Goal: Task Accomplishment & Management: Manage account settings

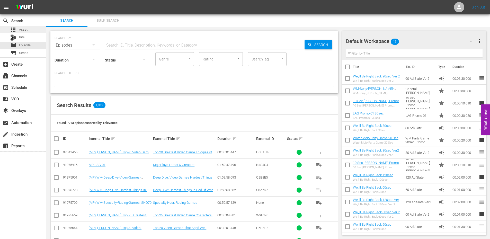
click at [22, 29] on span "Asset" at bounding box center [23, 29] width 8 height 5
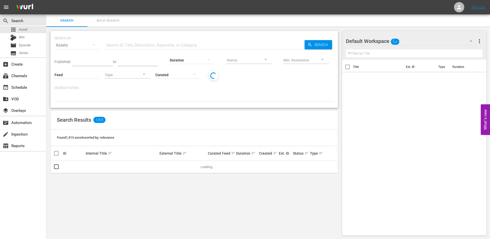
click at [109, 20] on span "Bulk Search" at bounding box center [108, 21] width 35 height 6
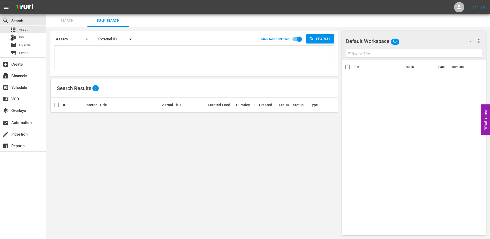
click at [116, 52] on textarea at bounding box center [195, 58] width 278 height 23
paste textarea "N6G4F7 F7Q0K4 M1C9L7 Y0E2L2 H5A8X8 Y1A6W0 L8T8X3 D3T4N9 V9B4L6 W6D0V5 X2W6S1 X5…"
type textarea "N6G4F7 F7Q0K4 M1C9L7 Y0E2L2 H5A8X8 Y1A6W0 L8T8X3 D3T4N9 V9B4L6 W6D0V5 X2W6S1 X5…"
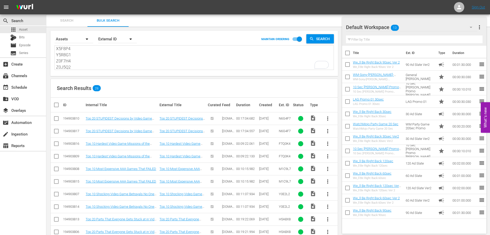
scroll to position [34, 0]
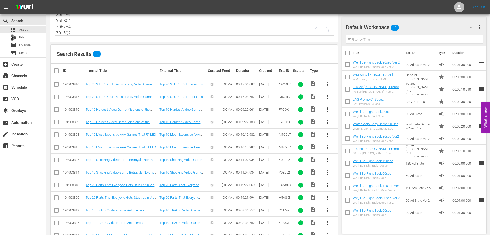
type textarea "N6G4F7 F7Q0K4 M1C9L7 Y0E2L2 H5A8X8 Y1A6W0 L8T8X3 D3T4N9 V9B4L6 W6D0V5 X2W6S1 X5…"
click at [55, 97] on input "checkbox" at bounding box center [56, 98] width 6 height 6
checkbox input "true"
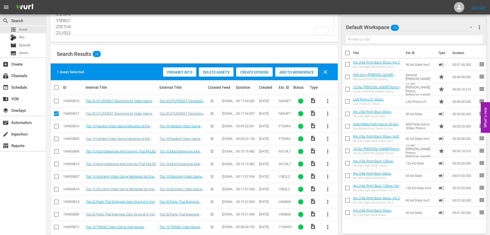
click at [56, 140] on input "checkbox" at bounding box center [56, 140] width 6 height 6
checkbox input "true"
click at [56, 164] on input "checkbox" at bounding box center [56, 165] width 6 height 6
checkbox input "true"
click at [58, 189] on input "checkbox" at bounding box center [56, 190] width 6 height 6
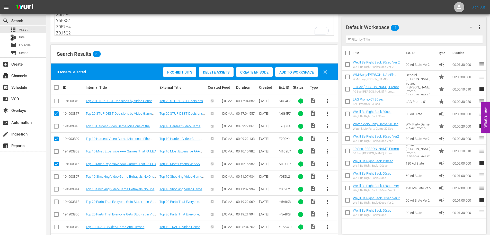
checkbox input "true"
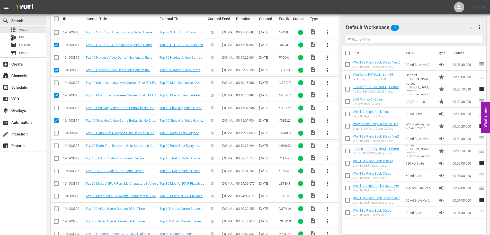
click at [56, 146] on input "checkbox" at bounding box center [56, 147] width 6 height 6
checkbox input "true"
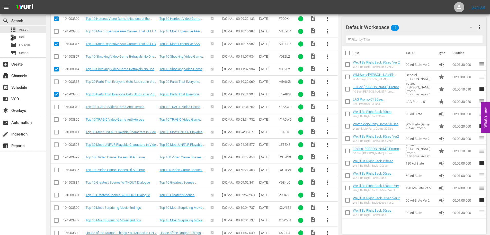
click at [56, 120] on input "checkbox" at bounding box center [56, 121] width 6 height 6
checkbox input "true"
click at [56, 146] on input "checkbox" at bounding box center [56, 146] width 6 height 6
checkbox input "true"
click at [59, 169] on td at bounding box center [57, 170] width 12 height 13
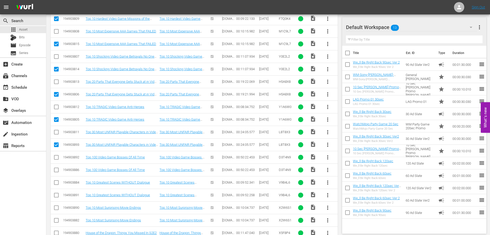
click at [58, 170] on input "checkbox" at bounding box center [56, 171] width 6 height 6
checkbox input "true"
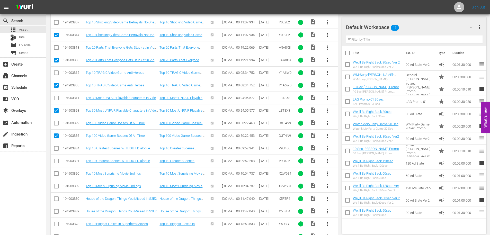
click at [54, 162] on input "checkbox" at bounding box center [56, 162] width 6 height 6
checkbox input "true"
click at [55, 187] on input "checkbox" at bounding box center [56, 187] width 6 height 6
checkbox input "true"
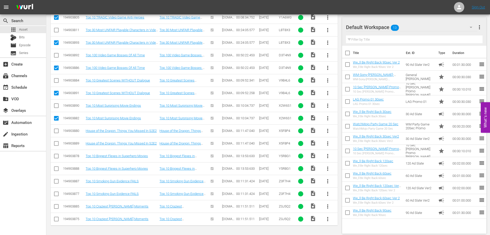
click at [57, 142] on input "checkbox" at bounding box center [56, 144] width 6 height 6
checkbox input "true"
click at [57, 171] on input "checkbox" at bounding box center [56, 170] width 6 height 6
checkbox input "true"
click at [56, 194] on input "checkbox" at bounding box center [56, 195] width 6 height 6
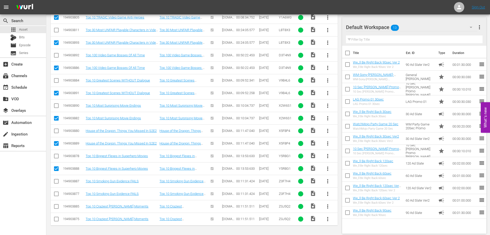
checkbox input "true"
click at [57, 222] on input "checkbox" at bounding box center [56, 220] width 6 height 6
checkbox input "true"
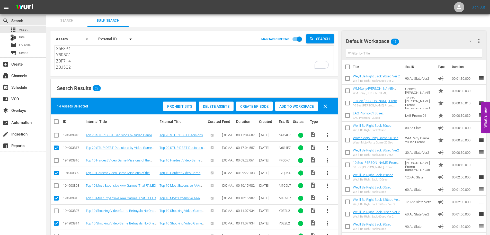
click at [209, 103] on div "Delete Assets" at bounding box center [216, 107] width 35 height 10
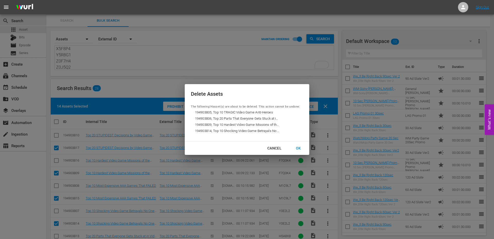
click at [305, 149] on button "OK" at bounding box center [298, 149] width 17 height 10
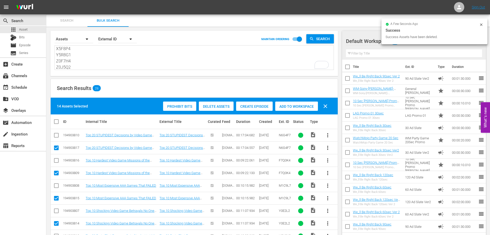
click at [87, 58] on textarea "N6G4F7 F7Q0K4 M1C9L7 Y0E2L2 H5A8X8 Y1A6W0 L8T8X3 D3T4N9 V9B4L6 W6D0V5 X2W6S1 X5…" at bounding box center [195, 57] width 278 height 23
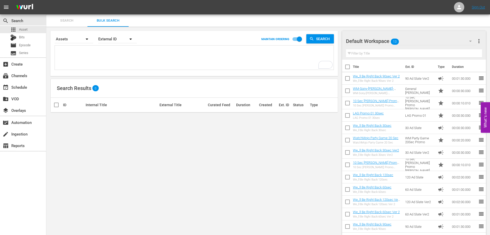
paste textarea "N6G4F7 F7Q0K4 M1C9L7 Y0E2L2 H5A8X8 Y1A6W0 L8T8X3 D3T4N9 V9B4L6 W6D0V5 X2W6S1 X5…"
type textarea "N6G4F7 F7Q0K4 M1C9L7 Y0E2L2 H5A8X8 Y1A6W0 L8T8X3 D3T4N9 V9B4L6 W6D0V5 X2W6S1 X5…"
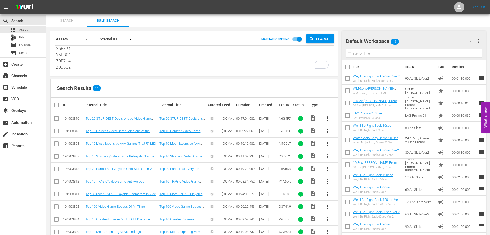
click at [213, 40] on div "Search By Assets Order By External ID MAINTAIN ORDERING Search" at bounding box center [194, 39] width 279 height 12
click at [217, 37] on div "Search By Assets Order By External ID MAINTAIN ORDERING Search" at bounding box center [194, 39] width 279 height 12
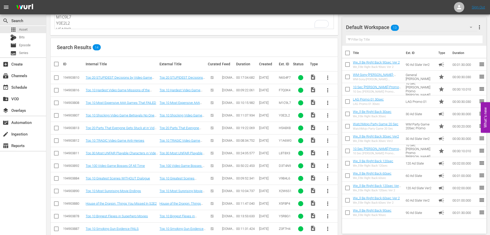
scroll to position [63, 0]
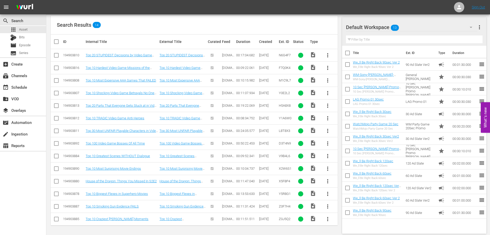
click at [323, 25] on div "Search Results 14" at bounding box center [194, 25] width 287 height 19
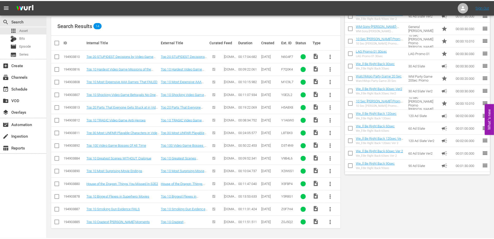
scroll to position [0, 0]
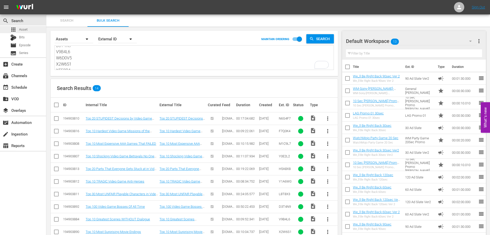
click at [24, 29] on span "Asset" at bounding box center [23, 29] width 8 height 5
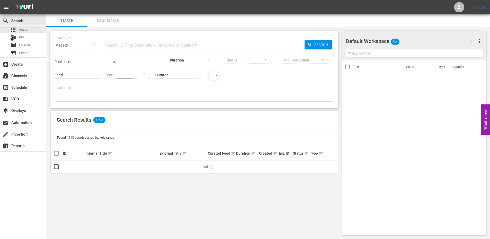
click at [115, 45] on input "text" at bounding box center [205, 45] width 200 height 12
paste input "[PERSON_NAME]-Top-100-Video-Game-Bosses-_D3T4N9"
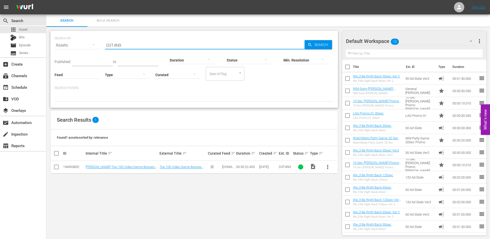
type input "D3T4N9"
click at [328, 169] on span "more_vert" at bounding box center [328, 167] width 6 height 6
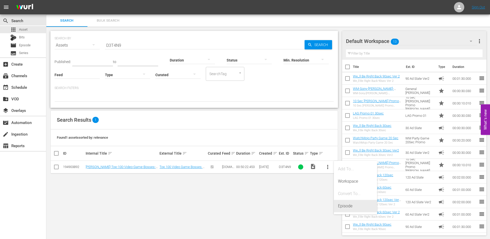
click at [352, 205] on div "Episode" at bounding box center [355, 206] width 35 height 12
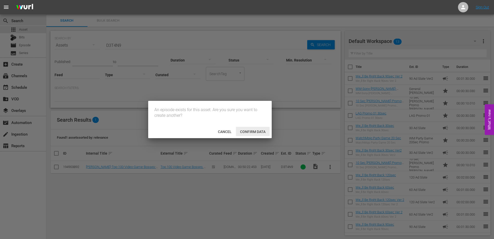
click at [241, 134] on div "Confirm data" at bounding box center [253, 132] width 34 height 10
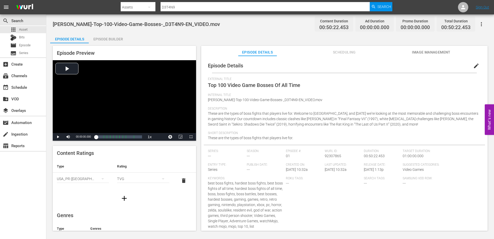
click at [173, 37] on div "Episode Details Episode Builder Episode Preview Video Player is loading. Play V…" at bounding box center [270, 134] width 440 height 202
click at [474, 64] on span "edit" at bounding box center [476, 66] width 6 height 6
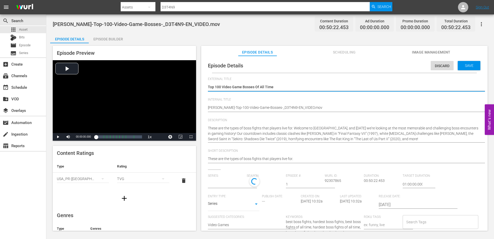
type input "No Series"
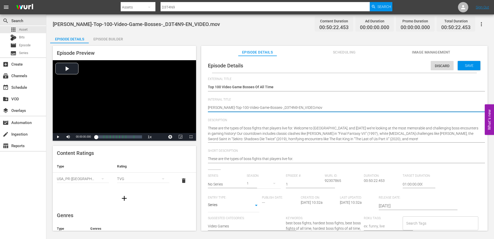
drag, startPoint x: 288, startPoint y: 108, endPoint x: 367, endPoint y: 114, distance: 79.2
type textarea "WM-VG-Top-100-Video-Game-Bosses-_D3T4N9-EN"
type textarea "WM-VG-Top-100-Video-Game-Bosses-_D3T4N9-E"
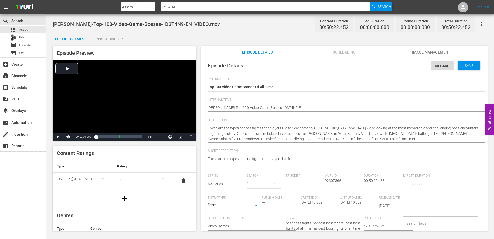
type textarea "WM-VG-Top-100-Video-Game-Bosses-_D3T4N9-"
type textarea "[PERSON_NAME]-Top-100-Video-Game-Bosses-_D3T4N9"
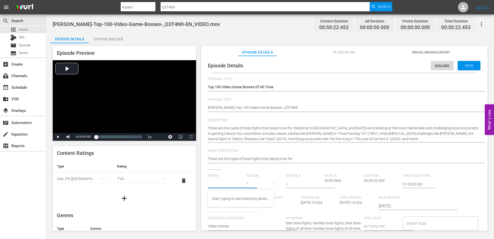
drag, startPoint x: 207, startPoint y: 182, endPoint x: 174, endPoint y: 185, distance: 32.8
click at [174, 185] on div "Episode Preview Video Player is loading. Play Video Play Mute Current Time 00:0…" at bounding box center [270, 139] width 440 height 192
click at [219, 213] on div "Top 100" at bounding box center [224, 211] width 25 height 12
type input "Top 100"
click at [101, 24] on span "WM-VG-Top-100-Video-Game-Bosses-_D3T4N9-EN_VIDEO.mov" at bounding box center [136, 24] width 167 height 6
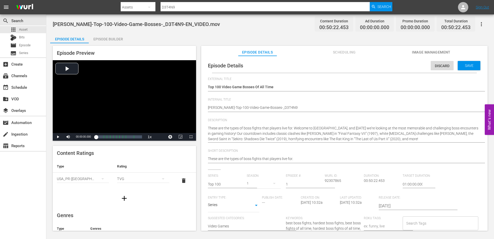
click at [101, 24] on span "WM-VG-Top-100-Video-Game-Bosses-_D3T4N9-EN_VIDEO.mov" at bounding box center [136, 24] width 167 height 6
copy span "Video"
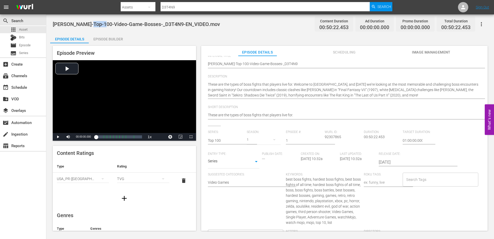
scroll to position [51, 0]
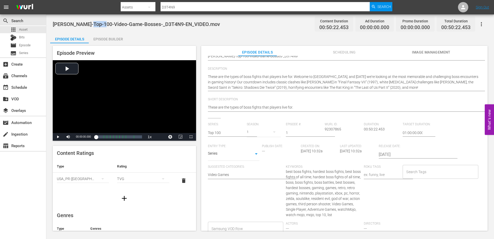
click at [418, 168] on input "Search Tags" at bounding box center [436, 171] width 63 height 9
paste input "Video"
type input "Video"
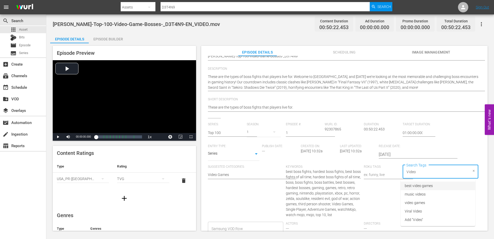
click at [422, 187] on span "best video games" at bounding box center [419, 185] width 28 height 5
paste input "Video"
type input "Video"
click at [414, 201] on span "video games" at bounding box center [415, 202] width 20 height 5
paste input "Video"
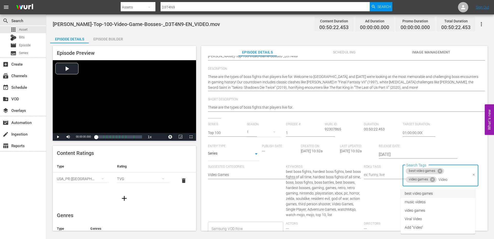
type input "Video"
click at [113, 26] on span "WM-VG-Top-100-Video-Game-Bosses-_D3T4N9-EN_VIDEO.mov" at bounding box center [136, 24] width 167 height 6
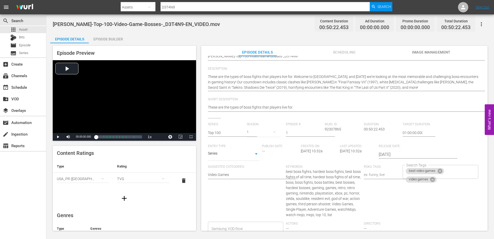
click at [113, 26] on span "WM-VG-Top-100-Video-Game-Bosses-_D3T4N9-EN_VIDEO.mov" at bounding box center [136, 24] width 167 height 6
copy span "Game"
click at [446, 175] on input "Search Tags" at bounding box center [452, 179] width 31 height 9
paste input "Game"
type input "Game"
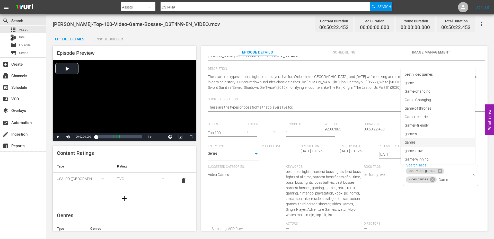
click at [420, 142] on li "games" at bounding box center [438, 142] width 75 height 8
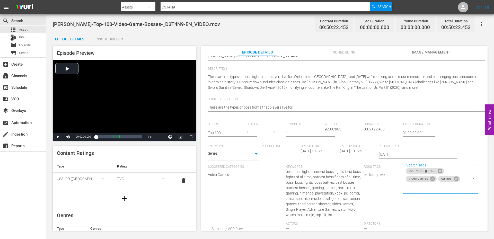
paste input "Game"
type input "Game"
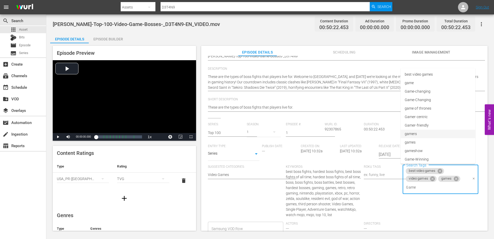
click at [417, 132] on span "gamers" at bounding box center [411, 133] width 12 height 5
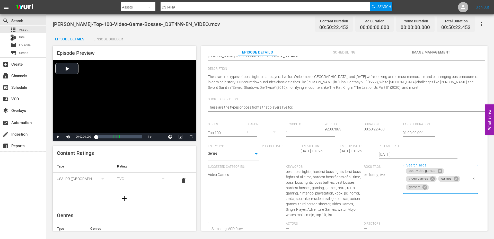
paste input "Game"
type input "Game"
click at [131, 24] on span "WM-VG-Top-100-Video-Game-Bosses-_D3T4N9-EN_VIDEO.mov" at bounding box center [136, 24] width 167 height 6
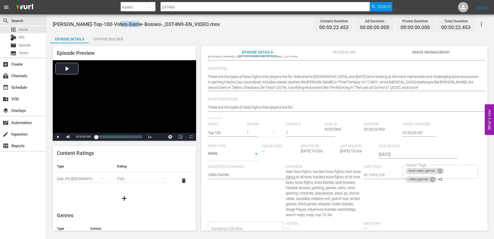
copy span "Bosses"
click at [449, 175] on div "best video games video games +2 Search Tags" at bounding box center [440, 172] width 75 height 14
paste input "Bosses"
type input "Bosses"
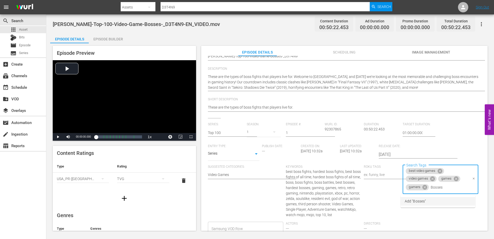
click at [416, 201] on span "Add "Bosses"" at bounding box center [415, 201] width 21 height 5
paste input "Bosses"
type input "Boss"
click at [416, 210] on span "Add "Boss"" at bounding box center [413, 209] width 17 height 5
paste input "Bosses"
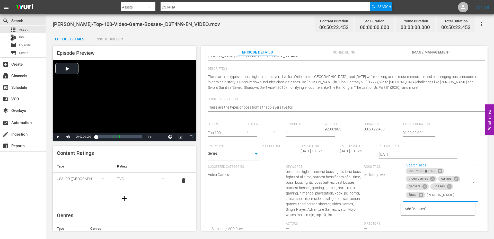
type input "Boss"
click at [419, 210] on span "Boss Battles" at bounding box center [415, 208] width 20 height 5
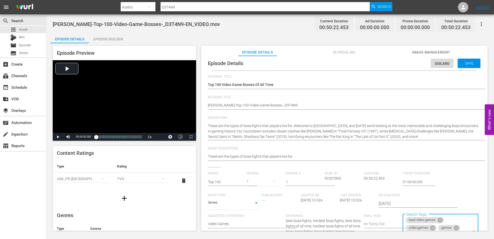
scroll to position [0, 0]
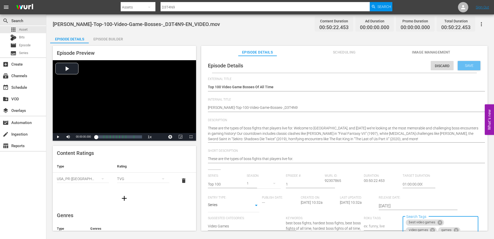
click at [466, 63] on div "Save" at bounding box center [469, 65] width 23 height 9
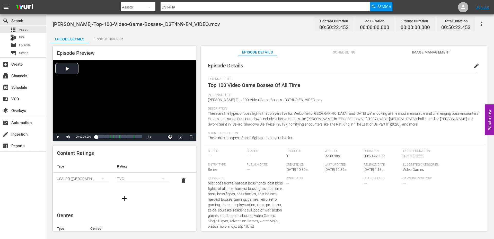
click at [428, 54] on span "Image Management" at bounding box center [431, 52] width 39 height 6
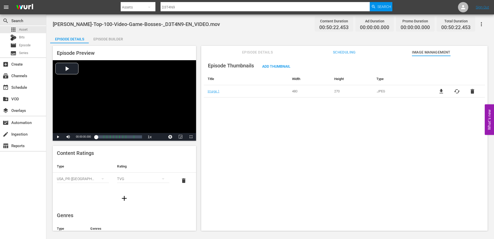
click at [440, 90] on span "file_download" at bounding box center [441, 91] width 6 height 6
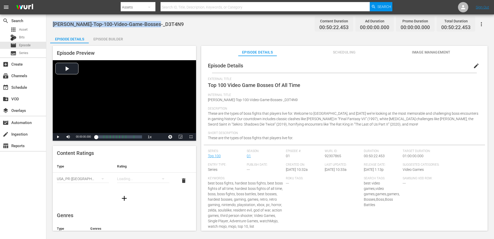
drag, startPoint x: 166, startPoint y: 25, endPoint x: 53, endPoint y: 23, distance: 113.7
click at [53, 23] on div "WM-VG-Top-100-Video-Game-Bosses-_D3T4N9 Content Duration 00:50:22.453 Ad Durati…" at bounding box center [270, 24] width 435 height 12
copy span "[PERSON_NAME]-Top-100-Video-Game-Bosses-_D3T4N9"
click at [426, 50] on span "Image Management" at bounding box center [431, 52] width 39 height 6
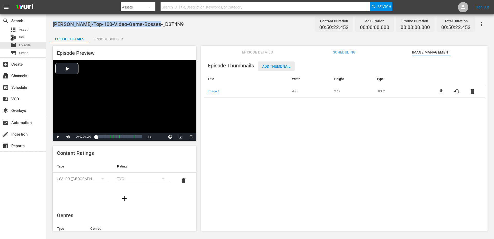
click at [276, 68] on div "Add Thumbnail" at bounding box center [276, 66] width 37 height 10
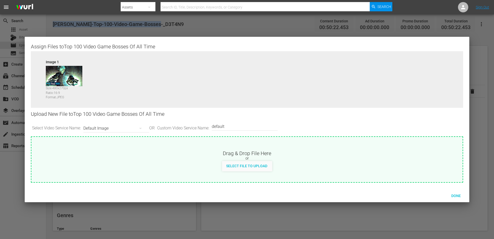
click at [98, 128] on div "Default Image" at bounding box center [114, 128] width 63 height 14
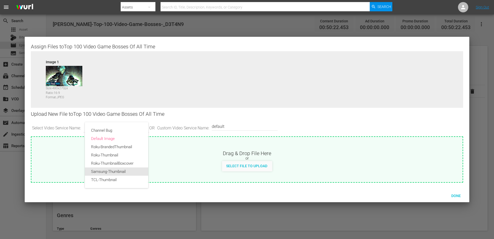
click at [121, 172] on div "Samsung-Thumbnail" at bounding box center [116, 171] width 51 height 8
type input "Samsung-Thumbnail"
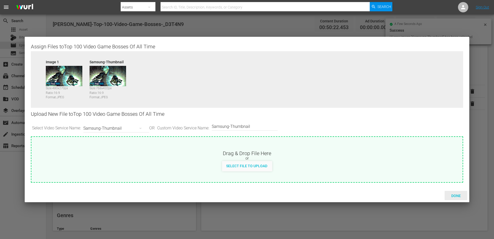
click at [458, 194] on span "Done" at bounding box center [456, 196] width 18 height 4
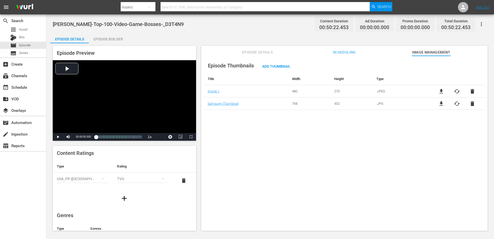
click at [100, 39] on div "Episode Builder" at bounding box center [108, 39] width 39 height 12
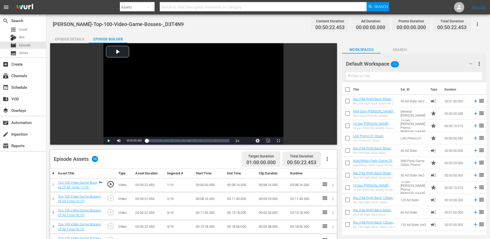
click at [380, 77] on input "text" at bounding box center [414, 76] width 136 height 8
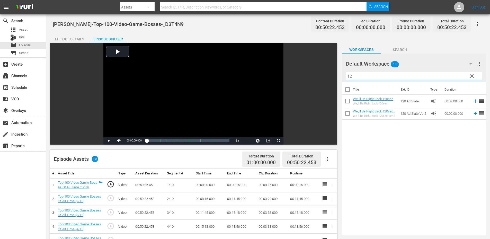
click at [418, 188] on div "Title Ext. ID Type Duration We_ll Be Right Back 120sec We_ll Be Right Back 120s…" at bounding box center [414, 157] width 144 height 150
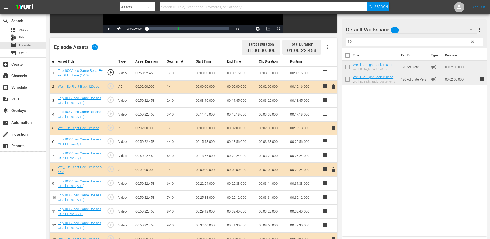
scroll to position [151, 0]
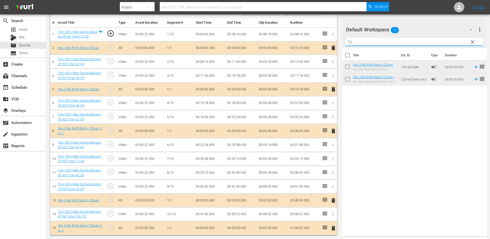
drag, startPoint x: 351, startPoint y: 41, endPoint x: 318, endPoint y: 39, distance: 32.8
click at [318, 39] on div "Video Player is loading. Play Video Play Mute Current Time 00:00:00.000 / Durat…" at bounding box center [268, 63] width 436 height 343
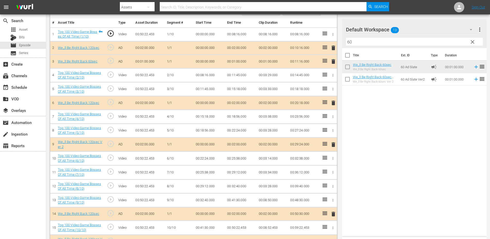
click at [334, 49] on span "delete" at bounding box center [333, 48] width 6 height 6
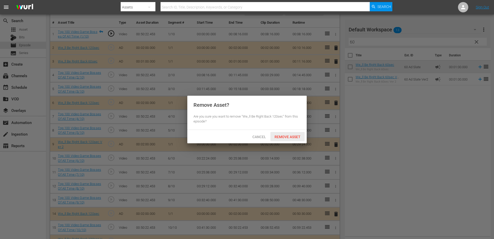
click at [284, 134] on div "Remove Asset" at bounding box center [287, 137] width 34 height 10
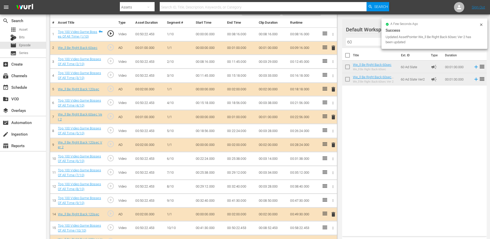
click at [334, 91] on span "delete" at bounding box center [333, 89] width 6 height 6
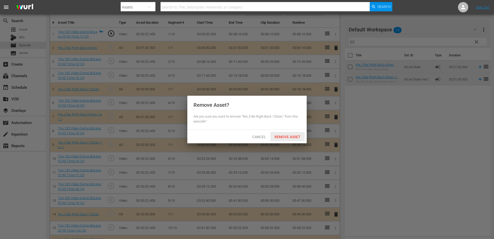
click at [282, 136] on span "Remove Asset" at bounding box center [287, 137] width 34 height 4
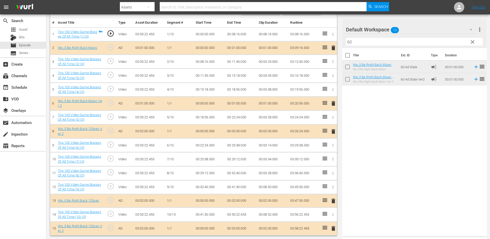
click at [335, 131] on span "delete" at bounding box center [333, 131] width 6 height 6
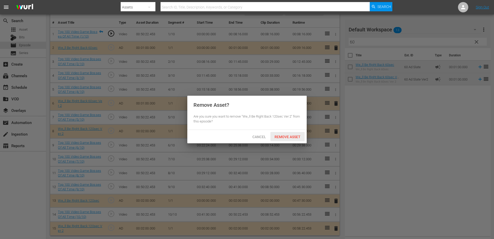
click at [284, 135] on span "Remove Asset" at bounding box center [287, 137] width 34 height 4
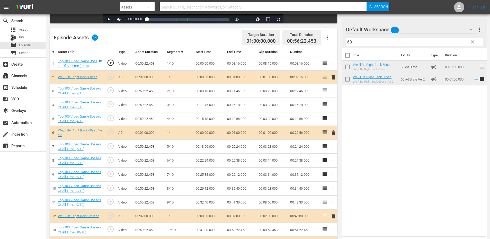
scroll to position [137, 0]
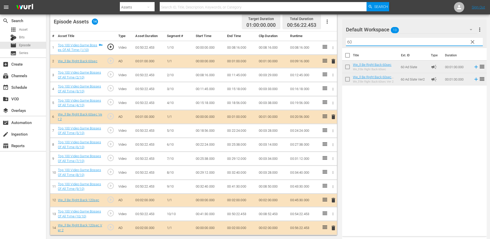
drag, startPoint x: 367, startPoint y: 39, endPoint x: 322, endPoint y: 40, distance: 45.3
click at [322, 40] on div "Video Player is loading. Play Video Play Mute Current Time 00:00:00.000 / Durat…" at bounding box center [268, 70] width 436 height 329
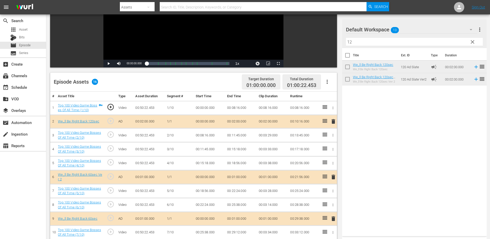
scroll to position [79, 0]
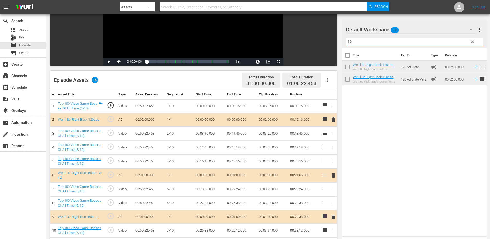
drag, startPoint x: 349, startPoint y: 38, endPoint x: 301, endPoint y: 37, distance: 47.6
click at [301, 37] on div "Video Player is loading. Play Video Play Mute Current Time 00:00:00.000 / Durat…" at bounding box center [268, 142] width 436 height 357
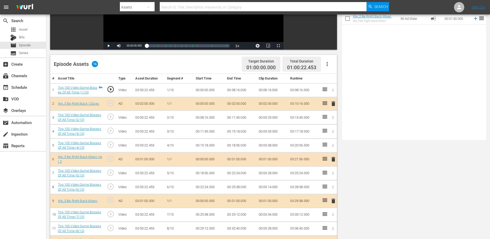
scroll to position [113, 0]
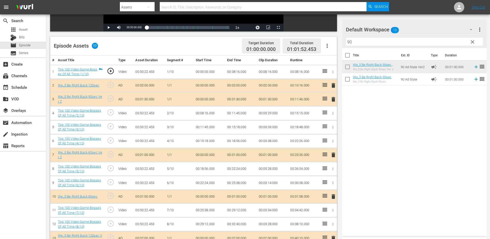
click at [332, 85] on span "delete" at bounding box center [333, 85] width 6 height 6
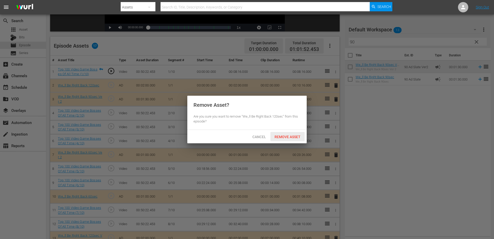
click at [293, 136] on span "Remove Asset" at bounding box center [287, 137] width 34 height 4
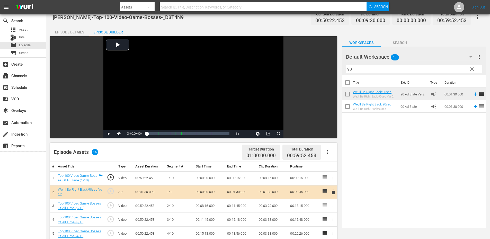
scroll to position [0, 0]
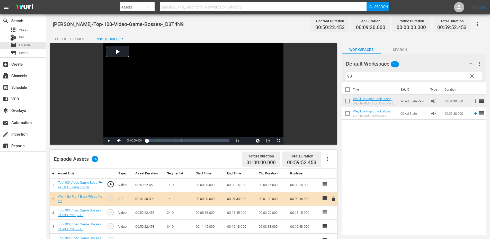
drag, startPoint x: 359, startPoint y: 76, endPoint x: 329, endPoint y: 79, distance: 29.8
click at [329, 79] on div "Video Player is loading. Play Video Play Mute Current Time 00:00:00.000 / Durat…" at bounding box center [268, 221] width 436 height 357
type input "10"
click at [417, 151] on div "Title Ext. ID Type Duration 10 Sec OTT Promo Matt 10 Sec OTT Promo Matt 10 Sec …" at bounding box center [414, 157] width 144 height 150
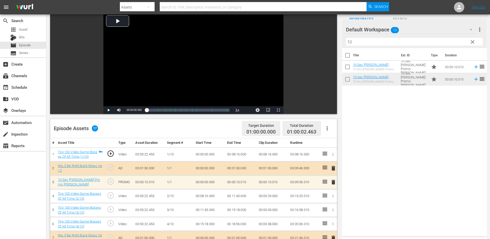
scroll to position [69, 0]
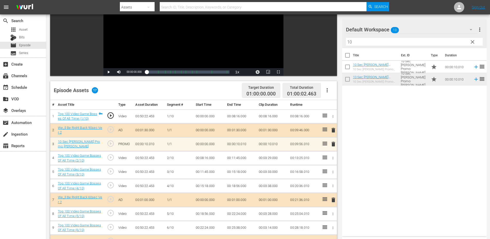
click at [112, 159] on span "play_circle_outline" at bounding box center [111, 158] width 8 height 8
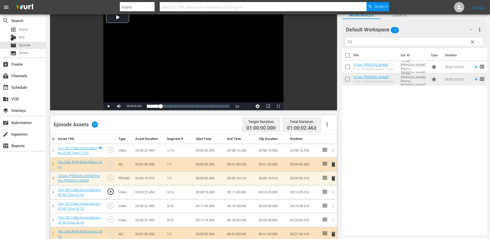
scroll to position [34, 0]
click at [175, 62] on div "Video Player" at bounding box center [193, 56] width 180 height 94
click at [172, 60] on div "Video Player" at bounding box center [193, 56] width 180 height 94
click at [111, 191] on span "play_circle_outline" at bounding box center [111, 192] width 8 height 8
click at [210, 191] on td "00:08:16.000" at bounding box center [210, 193] width 32 height 14
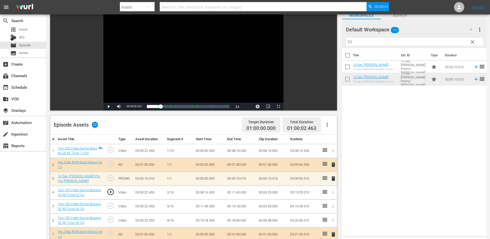
click at [210, 191] on td "00:08:16.000" at bounding box center [210, 193] width 32 height 14
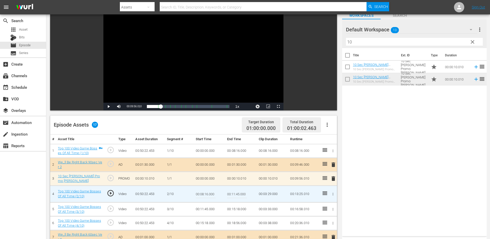
click at [209, 193] on input "00:08:16.000" at bounding box center [206, 194] width 20 height 12
type input "00:08:16.099"
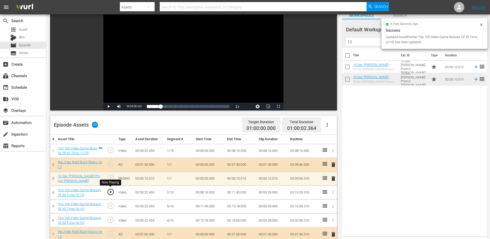
click at [112, 191] on span "play_circle_outline" at bounding box center [111, 192] width 8 height 8
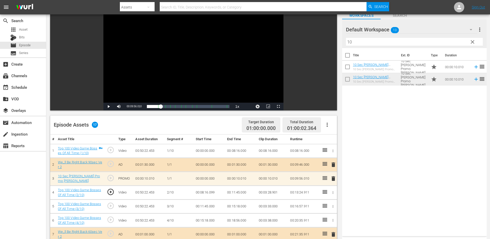
click at [166, 67] on div "Video Player" at bounding box center [193, 56] width 180 height 94
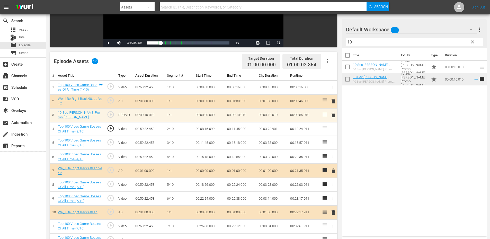
scroll to position [103, 0]
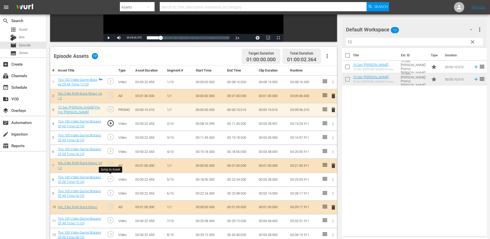
click at [111, 177] on span "play_circle_outline" at bounding box center [111, 179] width 8 height 8
click at [268, 38] on span "Video Player" at bounding box center [268, 38] width 0 height 0
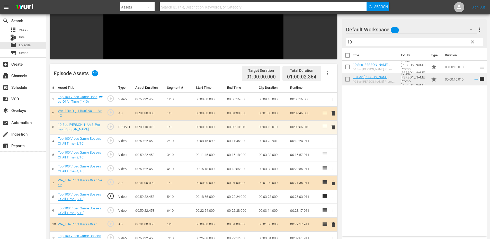
click at [206, 194] on td "00:18:56.000" at bounding box center [210, 197] width 32 height 14
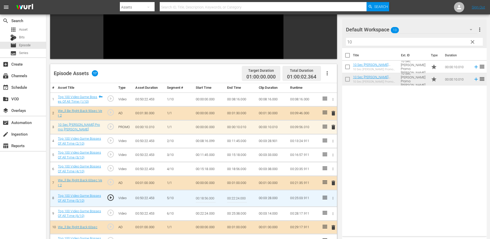
click at [206, 194] on input "00:18:56.000" at bounding box center [206, 198] width 20 height 12
type input "00:18:55.700"
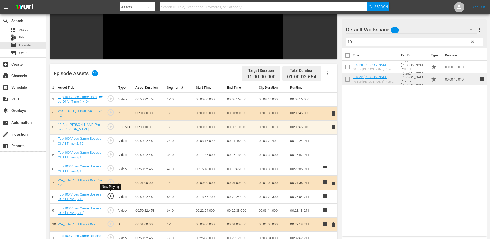
click at [113, 192] on span "play_circle_outline" at bounding box center [111, 196] width 8 height 8
click at [211, 197] on td "00:18:55.700" at bounding box center [210, 197] width 32 height 14
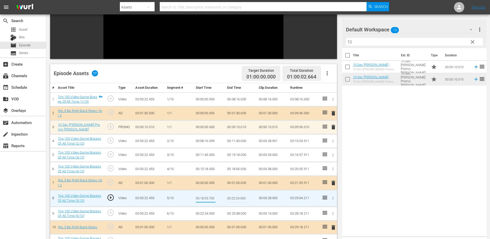
type input "00:18:55.500"
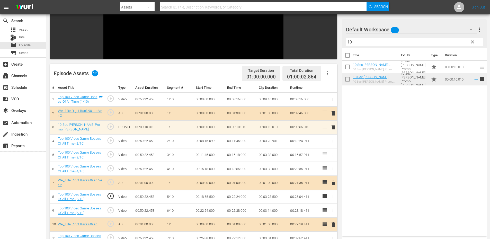
click at [217, 196] on td "00:18:55.500" at bounding box center [210, 197] width 32 height 14
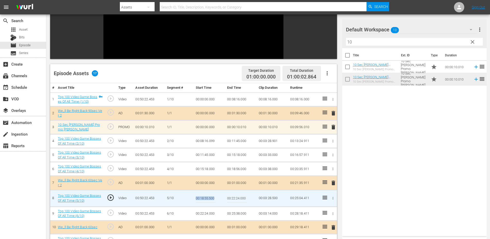
click at [210, 196] on input "00:18:55.500" at bounding box center [206, 198] width 20 height 12
click at [233, 168] on td "00:18:56.000" at bounding box center [241, 169] width 32 height 14
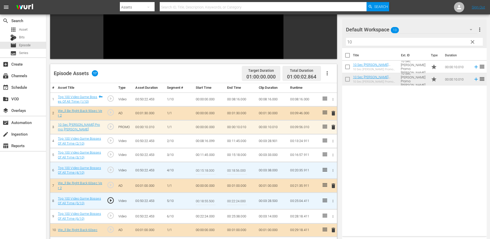
click at [233, 168] on input "00:18:56.000" at bounding box center [237, 170] width 20 height 12
paste input "5.5"
type input "00:18:55.500"
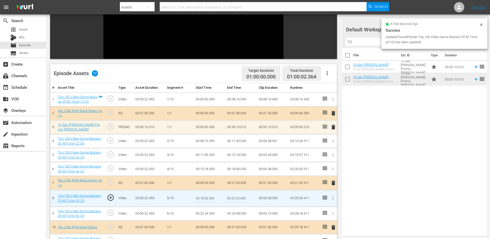
click at [213, 197] on input "00:18:55.500" at bounding box center [206, 198] width 20 height 12
type input "00:18:55.700"
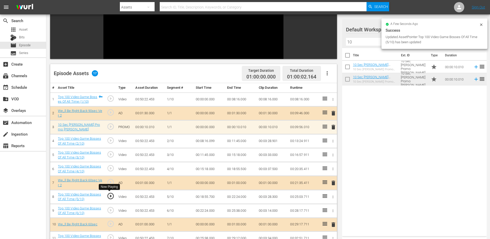
click at [110, 198] on span "play_circle_outline" at bounding box center [111, 196] width 8 height 8
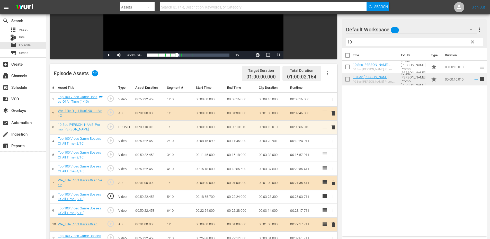
click at [111, 196] on span "play_circle_outline" at bounding box center [111, 196] width 8 height 8
click at [109, 197] on span "play_circle_outline" at bounding box center [111, 196] width 8 height 8
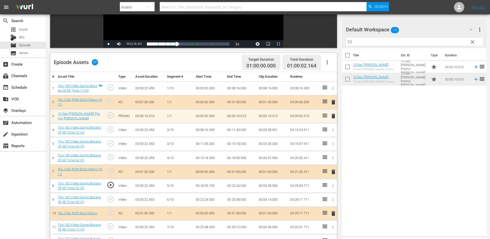
scroll to position [103, 0]
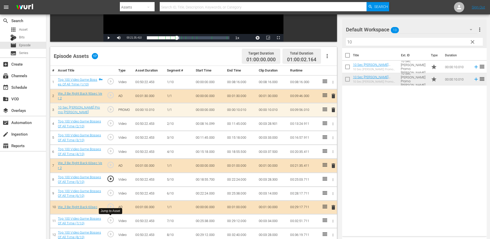
click at [112, 224] on span "play_circle_outline" at bounding box center [111, 220] width 8 height 8
click at [199, 220] on td "00:25:38.000" at bounding box center [210, 221] width 32 height 14
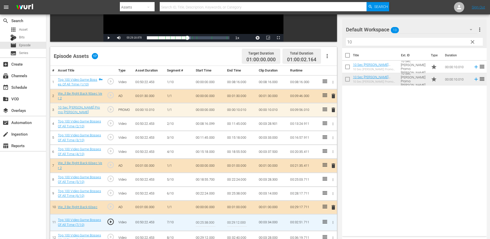
click at [199, 220] on input "00:25:38.000" at bounding box center [206, 222] width 20 height 12
type input "00:25:38.155"
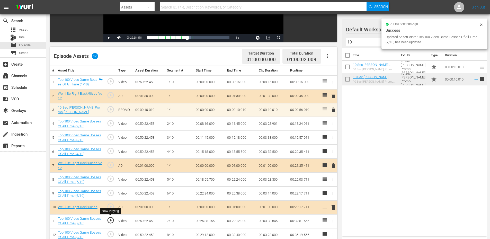
click at [112, 219] on span "play_circle_outline" at bounding box center [111, 220] width 8 height 8
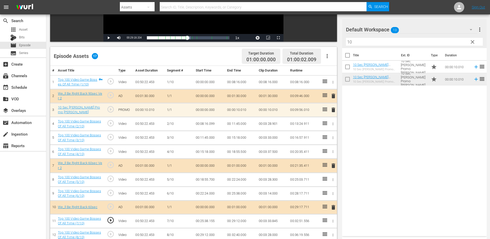
click at [202, 219] on td "00:25:38.155" at bounding box center [210, 221] width 32 height 14
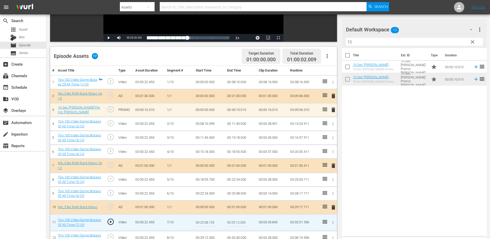
click at [202, 219] on input "00:25:38.155" at bounding box center [206, 222] width 20 height 12
type input "00:25:38.222"
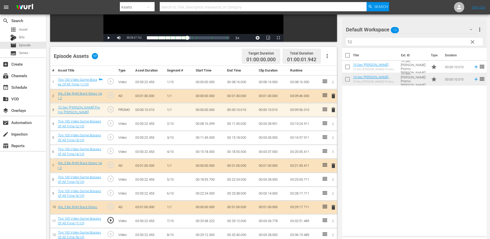
click at [206, 220] on td "00:25:38.222" at bounding box center [210, 221] width 32 height 14
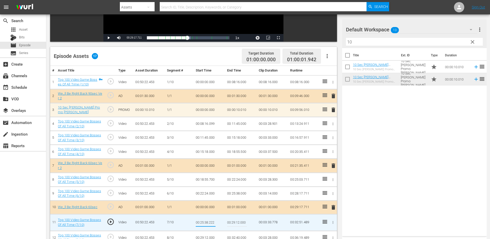
click at [236, 195] on td "00:25:38.000" at bounding box center [241, 193] width 32 height 14
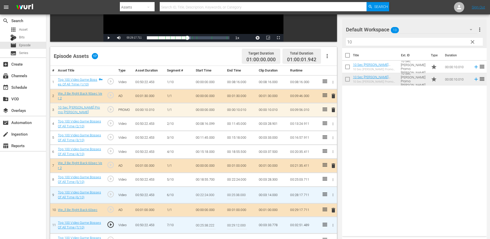
click at [236, 195] on input "00:25:38.000" at bounding box center [237, 195] width 20 height 12
paste input "222"
type input "00:25:38.222"
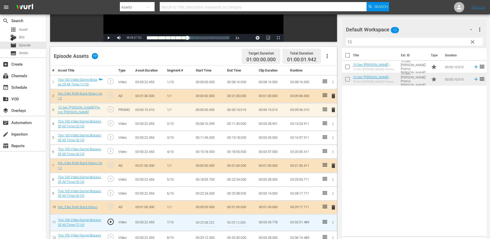
click at [214, 222] on input "00:25:38.222" at bounding box center [206, 222] width 20 height 12
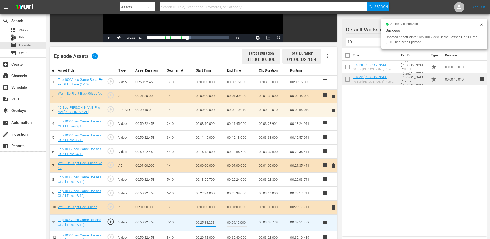
click at [214, 222] on input "00:25:38.222" at bounding box center [206, 222] width 20 height 12
type input "00:25:38.299"
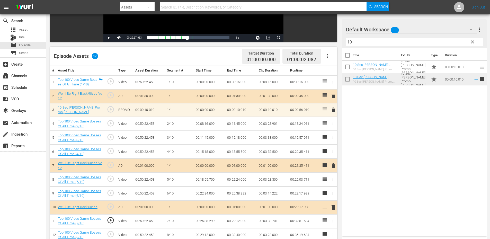
click at [209, 221] on td "00:25:38.299" at bounding box center [210, 221] width 32 height 14
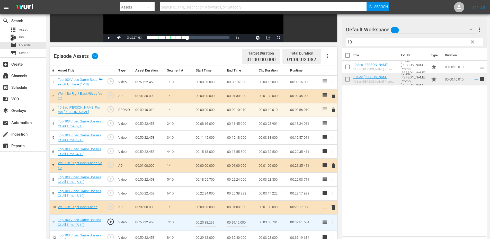
click at [209, 221] on input "00:25:38.299" at bounding box center [206, 222] width 20 height 12
type input "00:25:38.333"
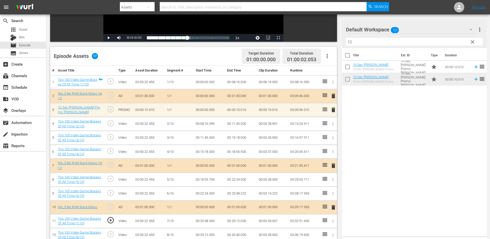
click at [111, 221] on span "play_circle_outline" at bounding box center [111, 220] width 8 height 8
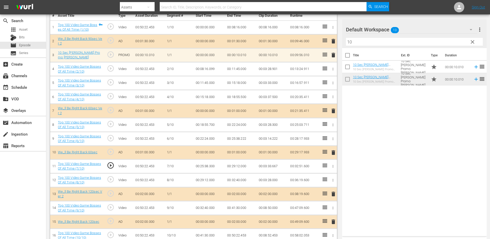
scroll to position [172, 0]
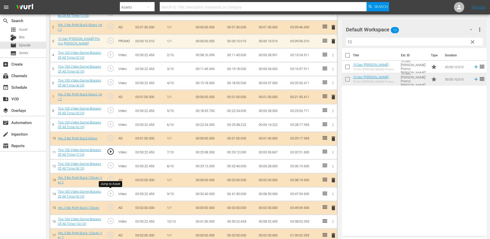
click at [111, 193] on span "play_circle_outline" at bounding box center [111, 194] width 8 height 8
click at [204, 193] on td "00:32:40.000" at bounding box center [210, 194] width 32 height 14
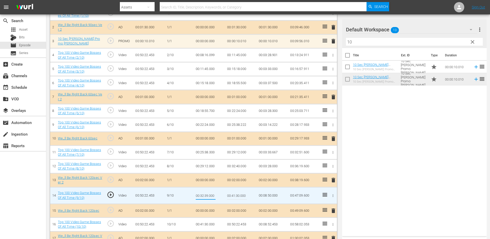
type input "00:32:39.300"
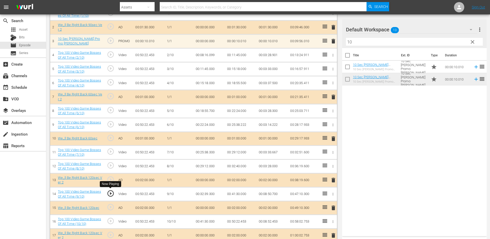
click at [110, 192] on span "play_circle_outline" at bounding box center [111, 194] width 8 height 8
click at [206, 194] on td "00:32:39.300" at bounding box center [210, 194] width 32 height 14
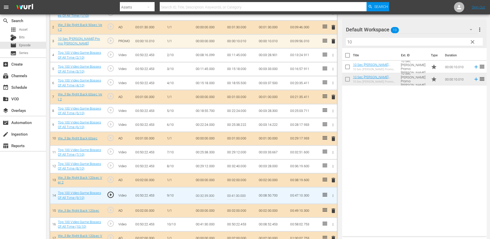
click at [206, 194] on input "00:32:39.300" at bounding box center [206, 195] width 20 height 12
type input "00:32:39.000"
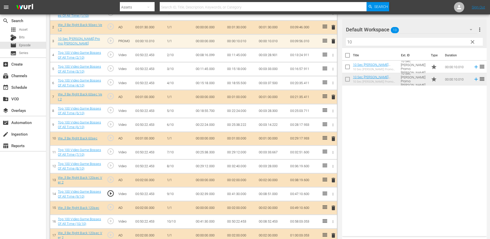
click at [201, 192] on td "00:32:39.000" at bounding box center [210, 194] width 32 height 14
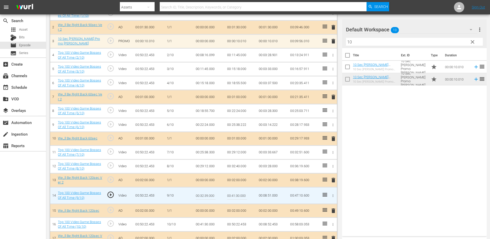
click at [201, 192] on input "00:32:39.000" at bounding box center [206, 195] width 20 height 12
click at [235, 164] on td "00:32:40.000" at bounding box center [241, 166] width 32 height 14
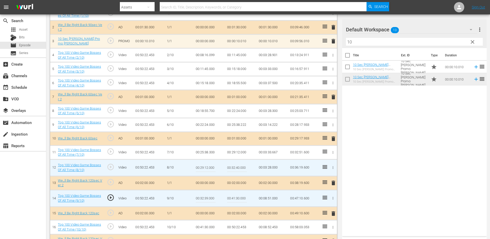
click at [235, 164] on input "00:32:40.000" at bounding box center [237, 168] width 20 height 12
paste input "39"
type input "00:32:39.000"
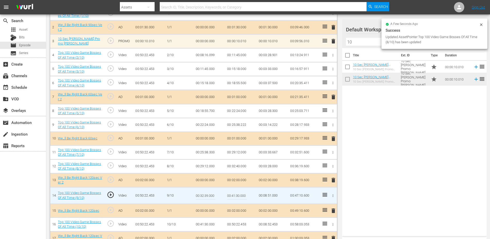
click at [210, 195] on input "00:32:39.000" at bounding box center [206, 195] width 20 height 12
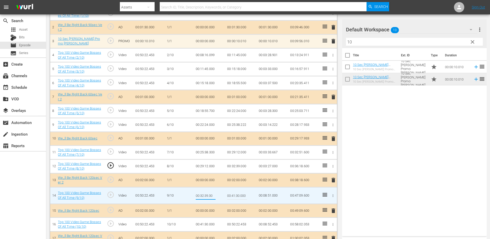
type input "00:32:39.300"
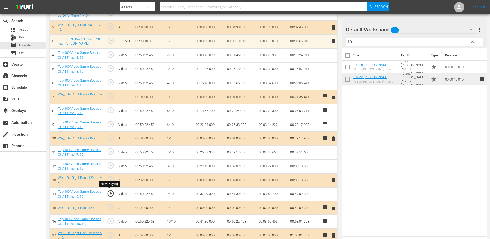
click at [111, 193] on span "play_circle_outline" at bounding box center [111, 194] width 8 height 8
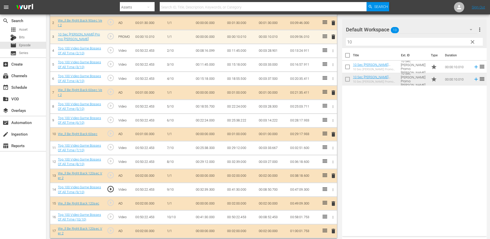
scroll to position [179, 0]
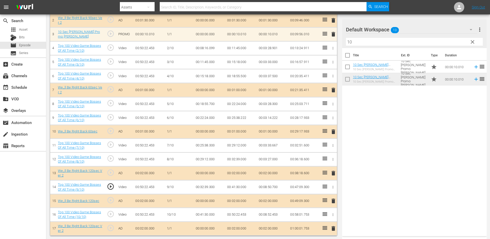
click at [107, 213] on span "play_circle_outline" at bounding box center [111, 214] width 8 height 8
click at [208, 214] on td "00:41:30.000" at bounding box center [210, 215] width 32 height 14
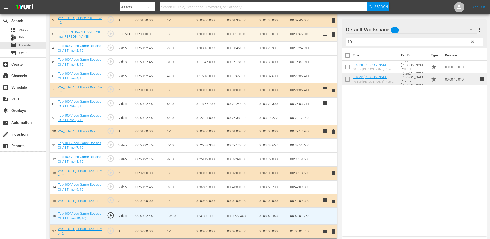
click at [208, 214] on input "00:41:30.000" at bounding box center [206, 216] width 20 height 12
type input "00:41:29.500"
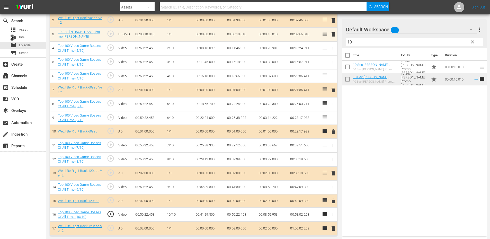
click at [111, 215] on span "play_circle_outline" at bounding box center [111, 214] width 8 height 8
click at [209, 215] on td "00:41:29.500" at bounding box center [210, 215] width 32 height 14
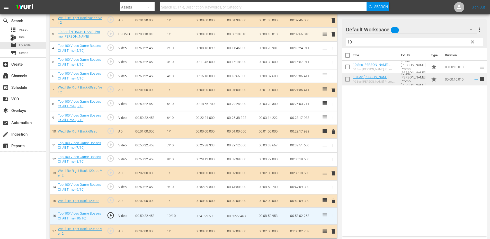
click at [238, 186] on td "00:41:30.000" at bounding box center [241, 187] width 32 height 14
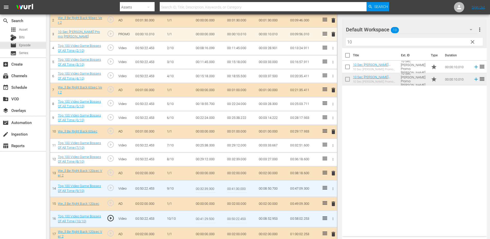
click at [238, 186] on input "00:41:30.000" at bounding box center [237, 188] width 20 height 12
paste input "29.5"
type input "00:41:29.500"
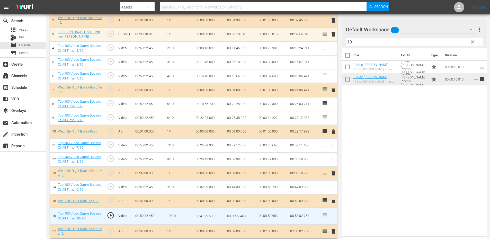
click at [206, 217] on input "00:41:29.500" at bounding box center [206, 216] width 20 height 12
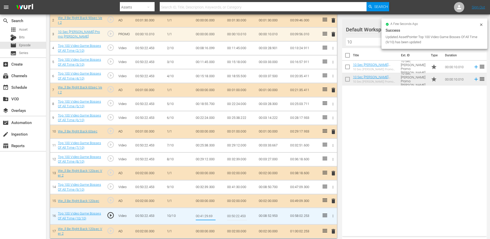
type input "00:41:29.699"
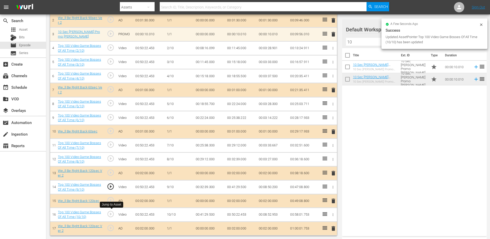
click at [109, 215] on span "play_circle_outline" at bounding box center [111, 214] width 8 height 8
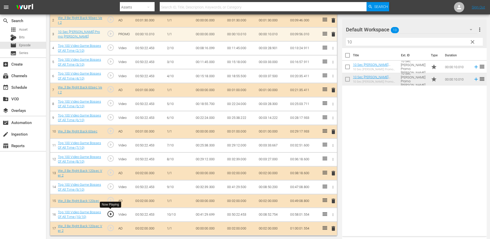
click at [109, 215] on span "play_circle_outline" at bounding box center [111, 214] width 8 height 8
click at [214, 212] on td "00:41:29.699" at bounding box center [210, 215] width 32 height 14
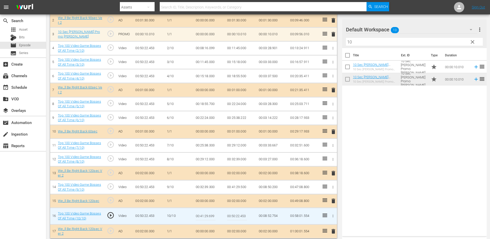
click at [214, 212] on input "00:41:29.699" at bounding box center [206, 216] width 20 height 12
type input "00:41:29.750"
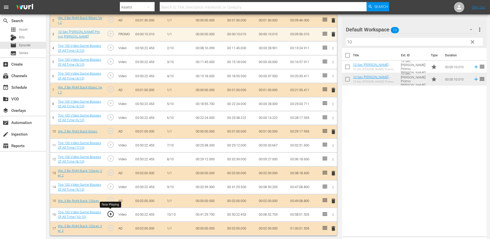
click at [111, 215] on span "play_circle_outline" at bounding box center [111, 214] width 8 height 8
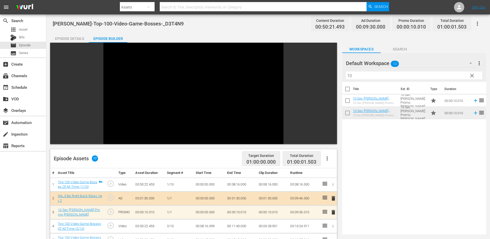
scroll to position [0, 0]
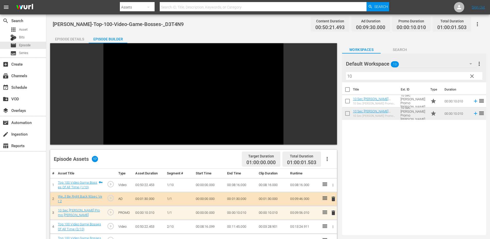
click at [189, 113] on div "Video Player" at bounding box center [193, 90] width 180 height 94
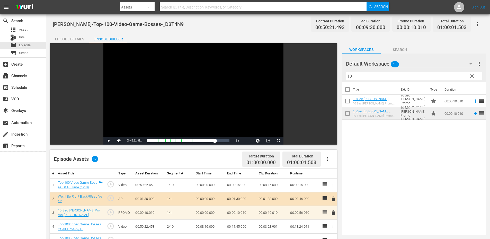
click at [66, 38] on div "Episode Details" at bounding box center [69, 39] width 39 height 12
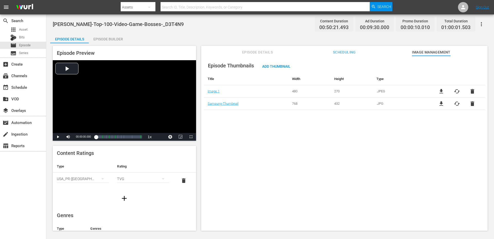
click at [178, 33] on div "WM-VG-Top-100-Video-Game-Bosses-_D3T4N9 Content Duration 00:50:21.493 Ad Durati…" at bounding box center [270, 122] width 448 height 217
click at [105, 40] on div "Episode Builder" at bounding box center [108, 39] width 39 height 12
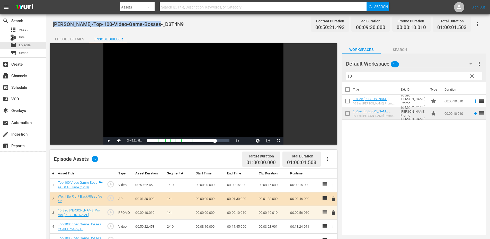
drag, startPoint x: 177, startPoint y: 24, endPoint x: 54, endPoint y: 28, distance: 122.7
click at [54, 28] on div "WM-VG-Top-100-Video-Game-Bosses-_D3T4N9 Content Duration 00:50:21.493 Ad Durati…" at bounding box center [268, 24] width 431 height 12
copy span "[PERSON_NAME]-Top-100-Video-Game-Bosses-_D3T4N9"
click at [403, 162] on div "Title Ext. ID Type Duration 10 Sec OTT Promo Matt 10 Sec OTT Promo Matt 10 Sec …" at bounding box center [414, 157] width 144 height 150
click at [61, 41] on div "Episode Details" at bounding box center [69, 39] width 39 height 12
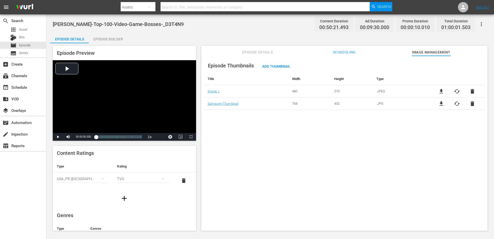
click at [480, 24] on icon "button" at bounding box center [481, 24] width 6 height 6
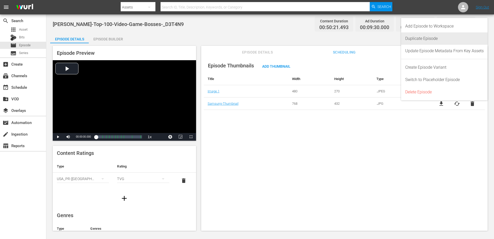
click at [434, 42] on div "Duplicate Episode" at bounding box center [444, 38] width 78 height 12
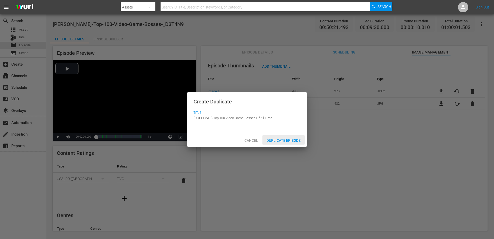
click at [273, 141] on span "Duplicate Episode" at bounding box center [283, 140] width 42 height 4
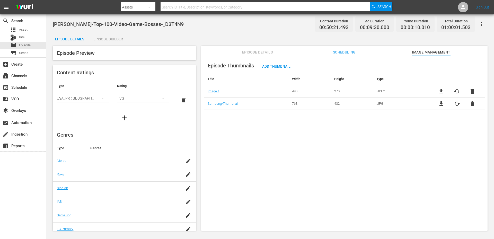
click at [342, 53] on span "Scheduling" at bounding box center [344, 52] width 39 height 6
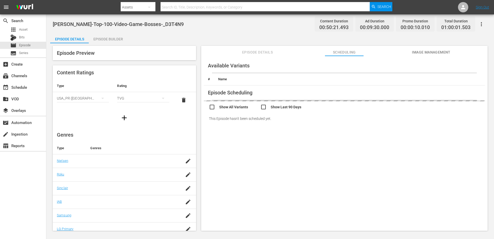
click at [260, 52] on span "Episode Details" at bounding box center [257, 52] width 39 height 6
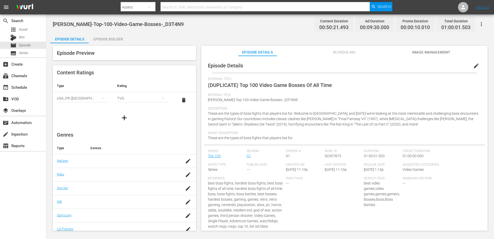
click at [473, 65] on span "edit" at bounding box center [476, 66] width 6 height 6
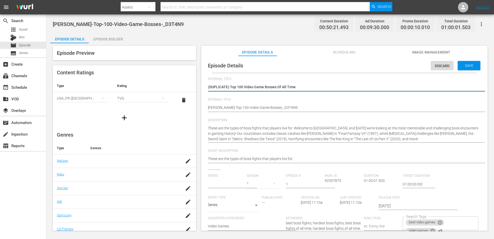
type input "Top 100"
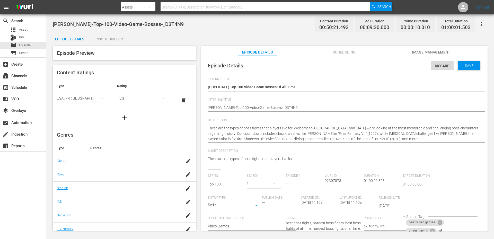
type textarea "(WM-VG-Top-100-Video-Game-Bosses-_D3T4N9"
type textarea "(MWM-VG-Top-100-Video-Game-Bosses-_D3T4N9"
type textarea "(MPWM-VG-Top-100-Video-Game-Bosses-_D3T4N9"
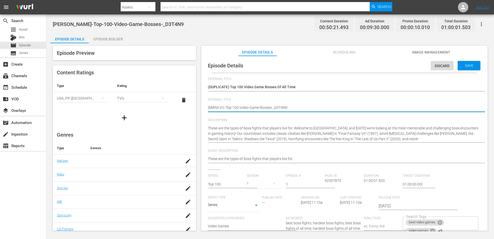
type textarea "(MPWM-VG-Top-100-Video-Game-Bosses-_D3T4N9"
type textarea "(MP)WM-VG-Top-100-Video-Game-Bosses-_D3T4N9"
type textarea "(MP) [PERSON_NAME]-Top-100-Video-Game-Bosses-_D3T4N9"
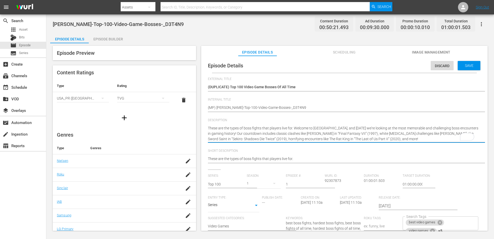
click at [220, 87] on textarea "(DUPLICATE) Top 100 Video Game Bosses Of All Time" at bounding box center [343, 87] width 270 height 6
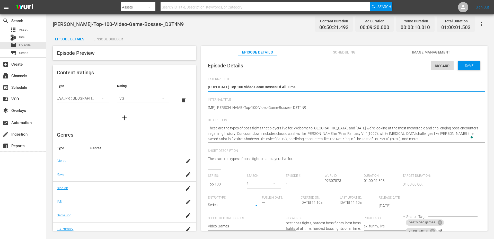
type textarea "() Top 100 Video Game Bosses Of All Time"
type textarea "( Top 100 Video Game Bosses Of All Time"
type textarea "(Top 100 Video Game Bosses Of All Time"
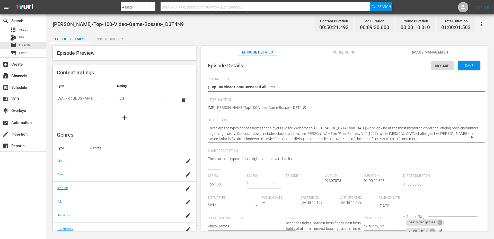
type textarea "(Top 100 Video Game Bosses Of All Time"
type textarea "Top 100 Video Game Bosses Of All Time"
click at [465, 64] on span "Save" at bounding box center [469, 66] width 17 height 4
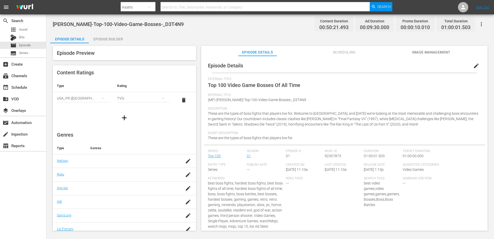
click at [103, 36] on div "Episode Builder" at bounding box center [108, 39] width 39 height 12
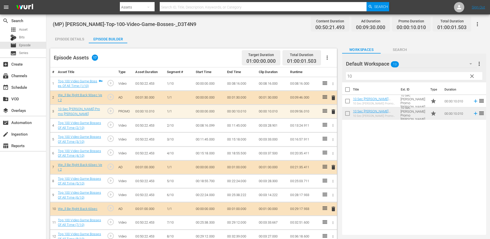
click at [408, 66] on div "Default Workspace 13" at bounding box center [411, 64] width 131 height 14
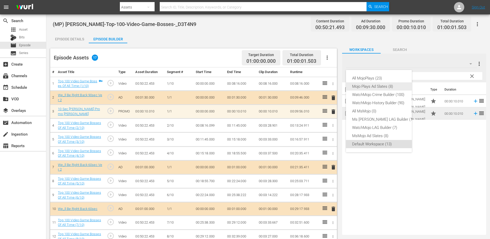
click at [372, 86] on div "Mojo Plays Ad Slates (8)" at bounding box center [384, 86] width 64 height 8
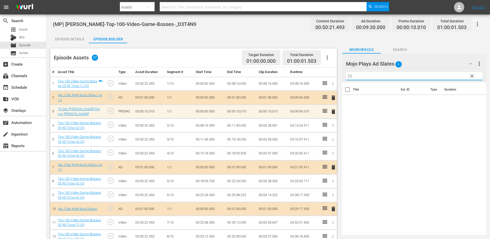
drag, startPoint x: 362, startPoint y: 77, endPoint x: 329, endPoint y: 81, distance: 32.9
click at [329, 81] on div "Episode Assets 17 Target Duration 01:00:00.000 Total Duration 01:00:01.503 # As…" at bounding box center [268, 178] width 436 height 270
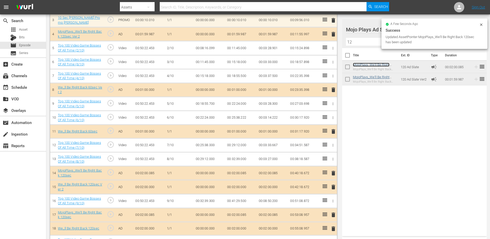
scroll to position [91, 0]
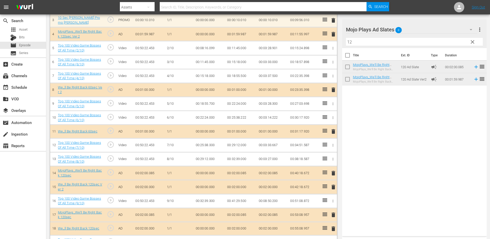
drag, startPoint x: 357, startPoint y: 41, endPoint x: 288, endPoint y: 47, distance: 69.7
click at [294, 45] on div "Episode Assets 21 Target Duration 01:00:00.000 Total Duration 01:08:01.647 # As…" at bounding box center [268, 114] width 436 height 325
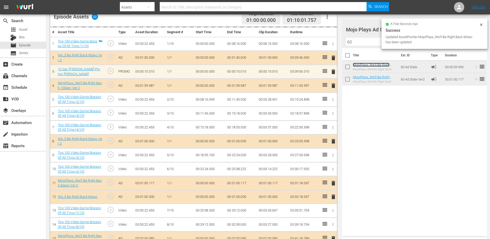
scroll to position [7, 0]
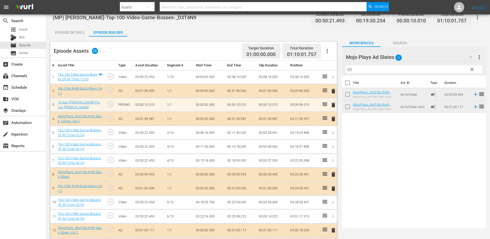
click at [333, 103] on span "delete" at bounding box center [333, 105] width 6 height 6
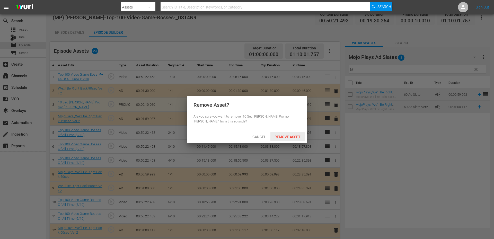
click at [284, 136] on span "Remove Asset" at bounding box center [287, 137] width 34 height 4
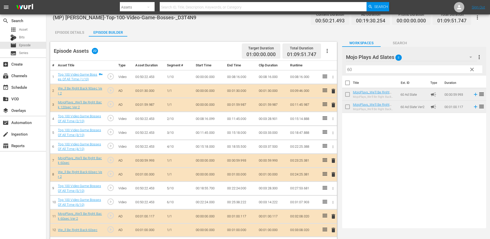
click at [332, 88] on span "delete" at bounding box center [333, 91] width 6 height 6
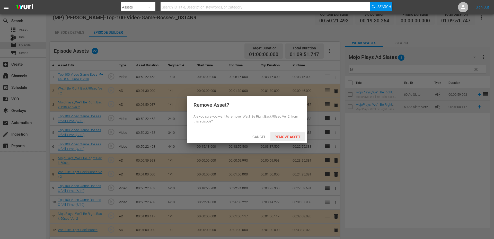
click at [279, 135] on span "Remove Asset" at bounding box center [287, 137] width 34 height 4
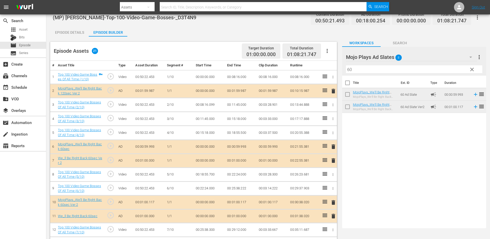
click at [336, 162] on span "delete" at bounding box center [333, 160] width 6 height 6
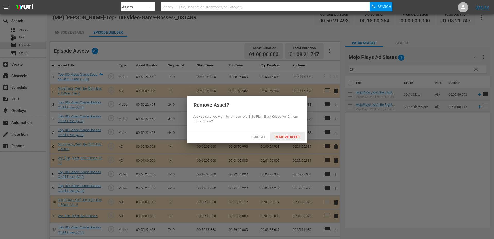
click at [280, 133] on div "Remove Asset" at bounding box center [287, 137] width 34 height 10
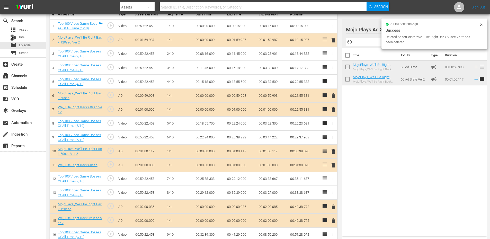
scroll to position [58, 0]
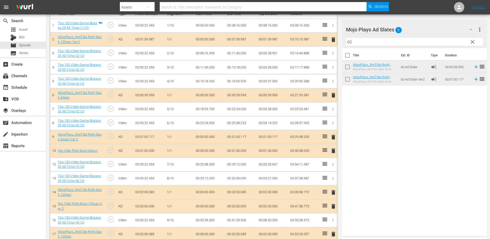
click at [334, 151] on span "delete" at bounding box center [333, 151] width 6 height 6
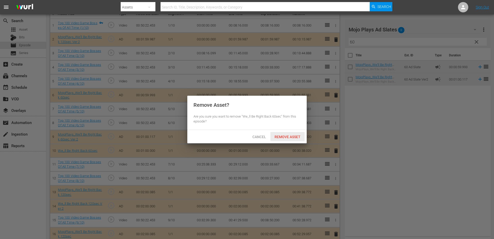
click at [280, 136] on span "Remove Asset" at bounding box center [287, 137] width 34 height 4
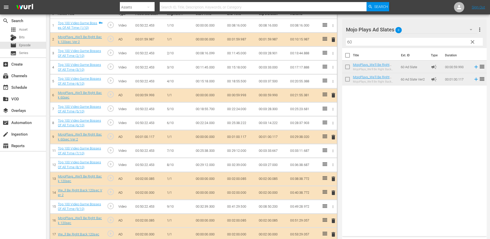
click at [332, 190] on span "delete" at bounding box center [333, 193] width 6 height 6
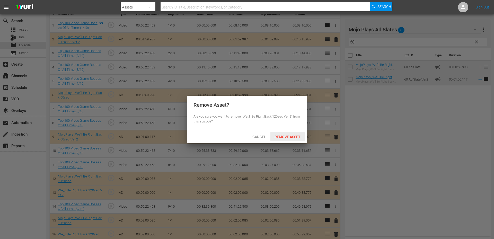
click at [287, 134] on div "Remove Asset" at bounding box center [287, 137] width 34 height 10
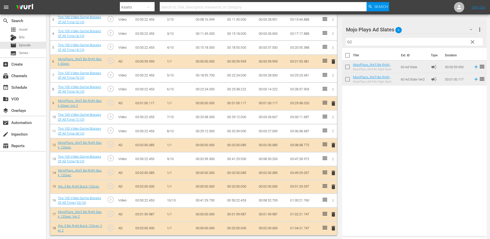
scroll to position [92, 0]
click at [334, 188] on span "delete" at bounding box center [333, 186] width 6 height 6
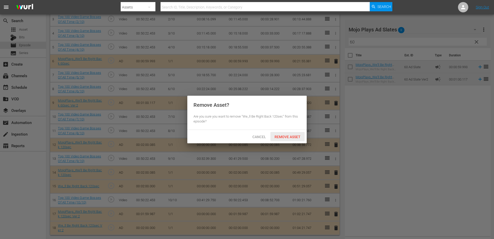
click at [286, 136] on span "Remove Asset" at bounding box center [287, 137] width 34 height 4
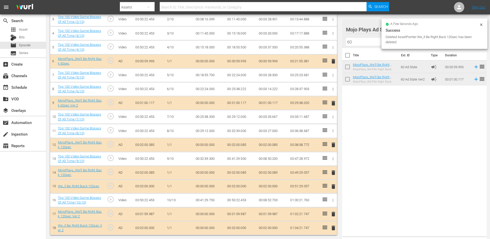
scroll to position [78, 0]
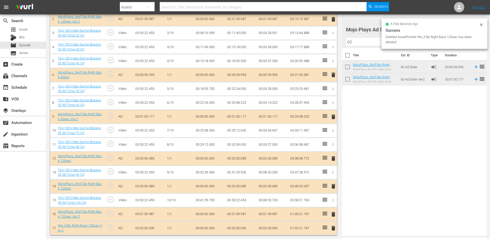
click at [332, 227] on span "delete" at bounding box center [333, 228] width 6 height 6
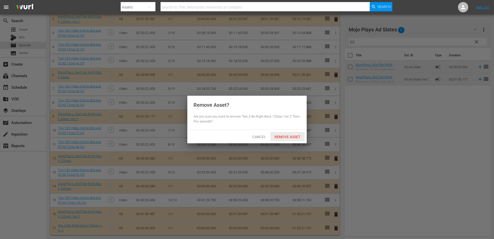
click at [281, 134] on div "Remove Asset" at bounding box center [287, 137] width 34 height 10
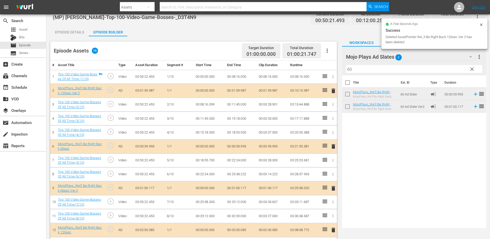
scroll to position [0, 0]
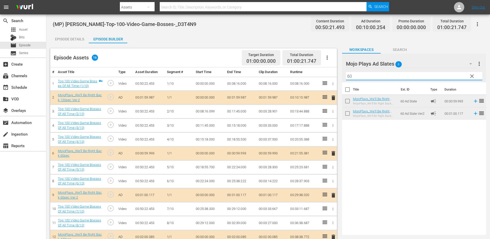
click at [370, 77] on input "60" at bounding box center [414, 76] width 136 height 8
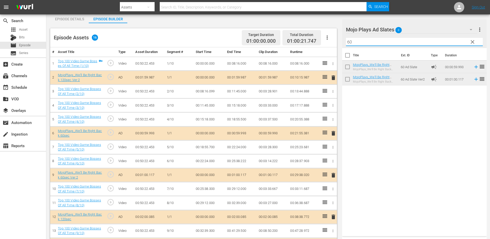
scroll to position [13, 0]
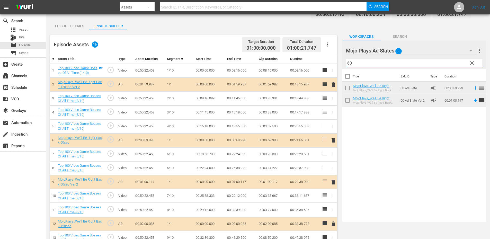
drag, startPoint x: 359, startPoint y: 65, endPoint x: 311, endPoint y: 58, distance: 48.9
click at [311, 58] on div "Episode Assets 16 Target Duration 01:00:00.000 Total Duration 01:00:21.747 # As…" at bounding box center [268, 158] width 436 height 256
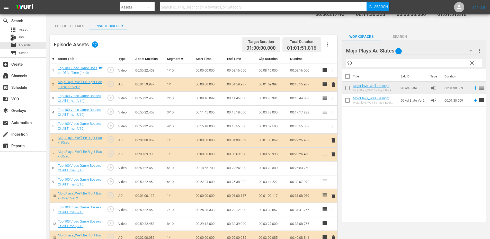
click at [333, 154] on span "delete" at bounding box center [333, 154] width 6 height 6
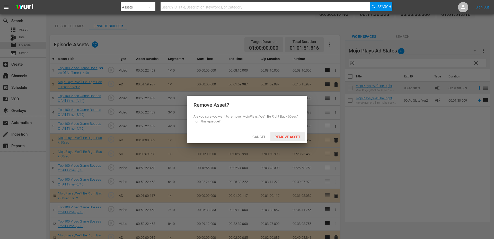
click at [286, 137] on span "Remove Asset" at bounding box center [287, 137] width 34 height 4
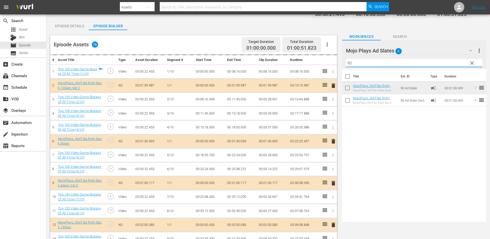
drag, startPoint x: 339, startPoint y: 59, endPoint x: 326, endPoint y: 59, distance: 12.3
click at [326, 59] on div "Episode Assets 16 Target Duration 01:00:00.000 Total Duration 01:00:51.823 # As…" at bounding box center [268, 158] width 436 height 257
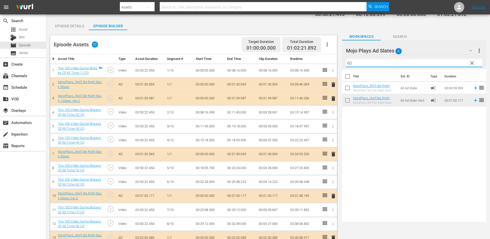
type input "60"
click at [331, 98] on span "delete" at bounding box center [333, 98] width 6 height 6
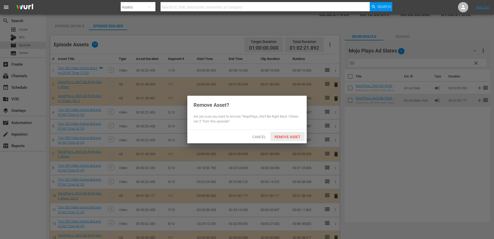
click at [284, 135] on span "Remove Asset" at bounding box center [287, 137] width 34 height 4
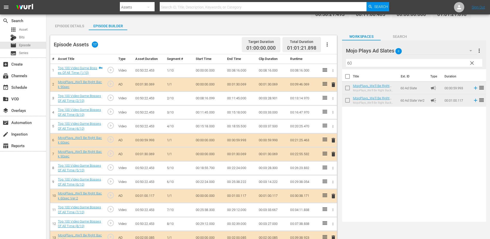
click at [335, 155] on span "delete" at bounding box center [333, 154] width 6 height 6
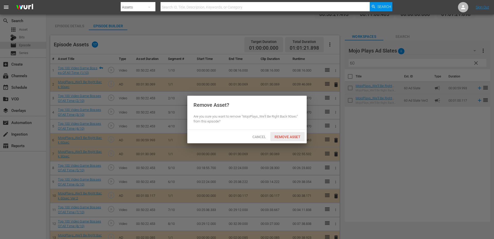
click at [286, 136] on span "Remove Asset" at bounding box center [287, 137] width 34 height 4
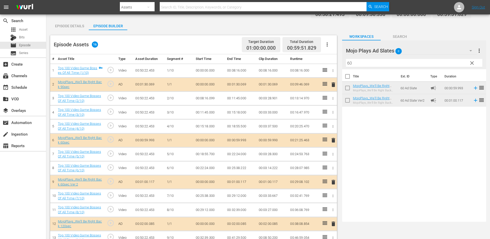
scroll to position [0, 0]
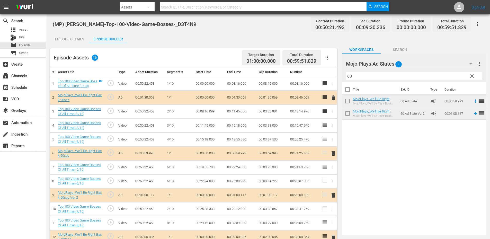
click at [110, 110] on span "play_circle_outline" at bounding box center [111, 111] width 8 height 8
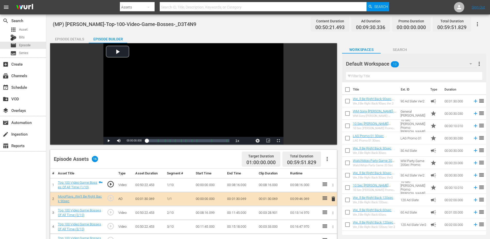
click at [64, 36] on div "Episode Details" at bounding box center [69, 39] width 39 height 12
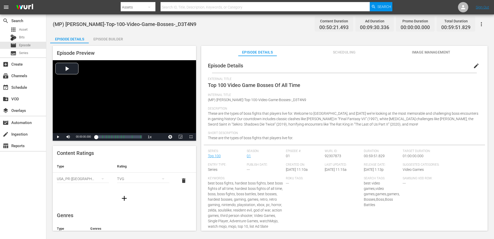
click at [476, 61] on button "edit" at bounding box center [476, 66] width 12 height 12
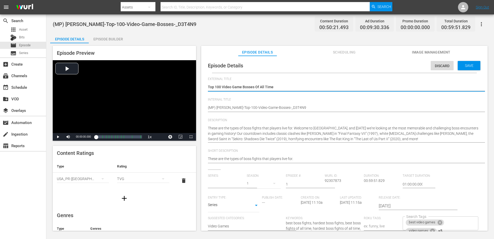
type input "Top 100"
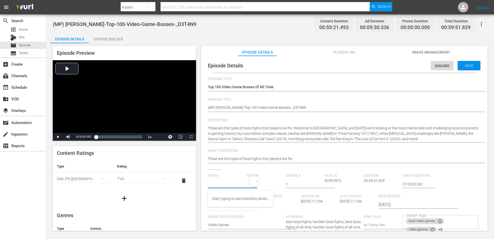
drag, startPoint x: 210, startPoint y: 183, endPoint x: 173, endPoint y: 182, distance: 37.3
click at [173, 182] on div "Episode Preview Video Player is loading. Play Video Play Mute Current Time 00:0…" at bounding box center [270, 139] width 440 height 192
click at [218, 209] on div "MojoPlays Top 100" at bounding box center [234, 211] width 45 height 12
type input "MojoPlays Top 100"
click at [461, 67] on span "Save" at bounding box center [469, 66] width 17 height 4
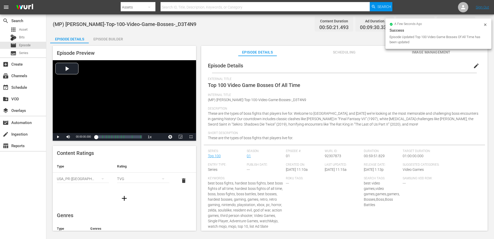
click at [108, 40] on div "Episode Builder" at bounding box center [108, 39] width 39 height 12
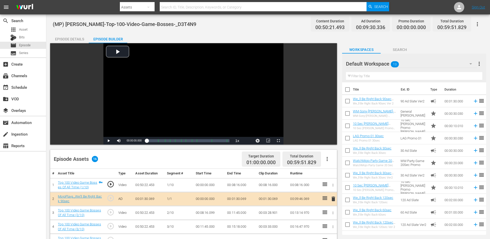
click at [76, 40] on div "Episode Details" at bounding box center [69, 39] width 39 height 12
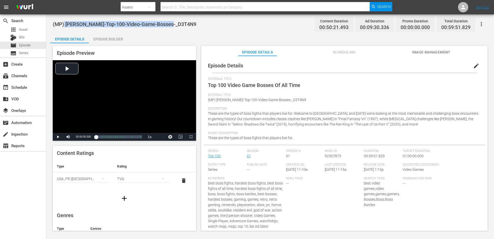
drag, startPoint x: 205, startPoint y: 24, endPoint x: 60, endPoint y: 26, distance: 144.6
click at [62, 26] on div "(MP) WM-VG-Top-100-Video-Game-Bosses-_D3T4N9 Content Duration 00:50:21.493 Ad D…" at bounding box center [270, 24] width 435 height 12
copy span "[PERSON_NAME]-Top-100-Video-Game-Bosses-_D3T4N9"
click at [419, 54] on span "Image Management" at bounding box center [431, 52] width 39 height 6
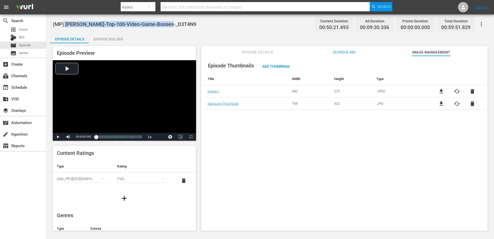
click at [102, 44] on div "Episode Preview Video Player is loading. Play Video Play Mute Current Time 00:0…" at bounding box center [270, 139] width 440 height 192
click at [103, 39] on div "Episode Builder" at bounding box center [108, 39] width 39 height 12
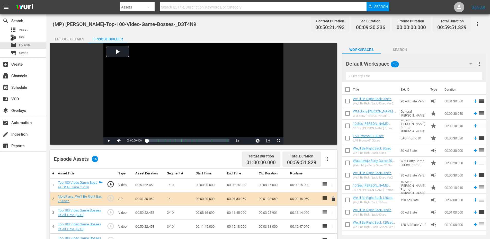
click at [69, 40] on div "Episode Details" at bounding box center [69, 39] width 39 height 12
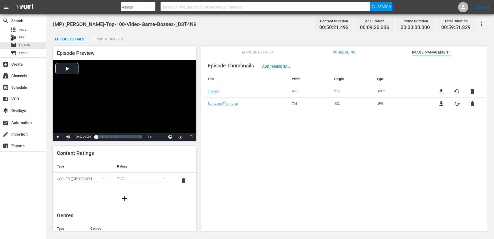
click at [211, 25] on div "(MP) WM-VG-Top-100-Video-Game-Bosses-_D3T4N9 Content Duration 00:50:21.493 Ad D…" at bounding box center [270, 24] width 435 height 12
click at [32, 46] on div "movie Episode" at bounding box center [23, 45] width 46 height 7
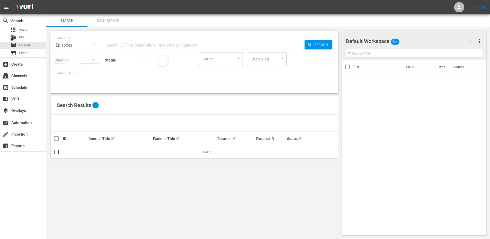
click at [143, 42] on input "text" at bounding box center [205, 45] width 200 height 12
paste input "[PERSON_NAME]-Top-30-Most-Unfair-Playable-Characters-in-Video-Games_L8T8X3"
type input "[PERSON_NAME]-Top-30-Most-Unfair-Playable-Characters-in-Video-Games_L8T8X3"
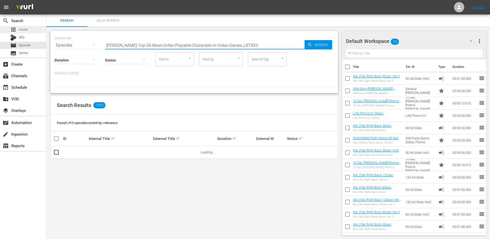
click at [26, 32] on span "Asset" at bounding box center [23, 29] width 8 height 5
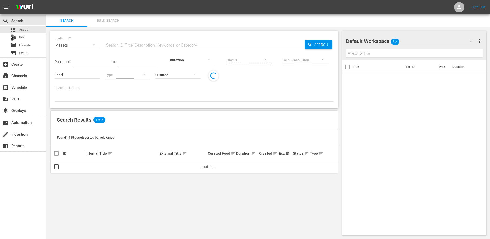
click at [138, 42] on input "text" at bounding box center [205, 45] width 200 height 12
paste input "[PERSON_NAME]-Top-30-Most-Unfair-Playable-Characters-in-Video-Games_L8T8X3"
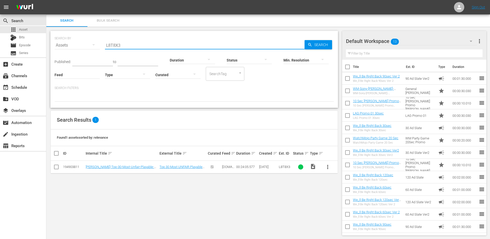
type input "L8T8X3"
click at [328, 167] on span "more_vert" at bounding box center [328, 167] width 6 height 6
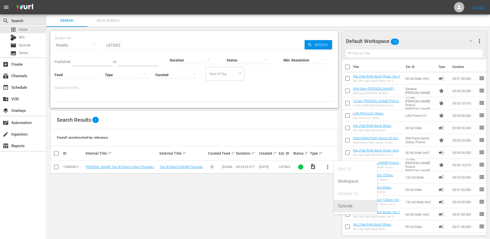
click at [339, 207] on div "Episode" at bounding box center [355, 206] width 35 height 12
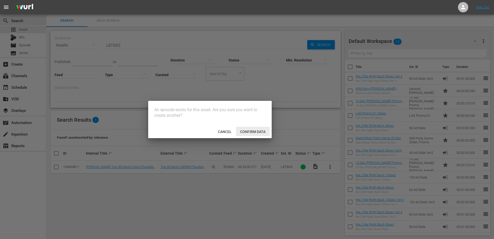
click at [250, 128] on div "Confirm data" at bounding box center [253, 132] width 34 height 10
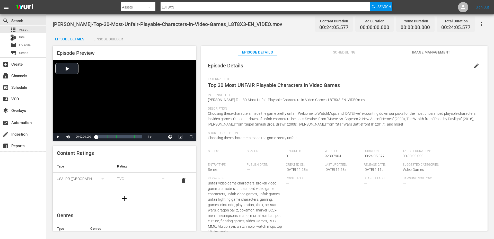
click at [473, 65] on span "edit" at bounding box center [476, 66] width 6 height 6
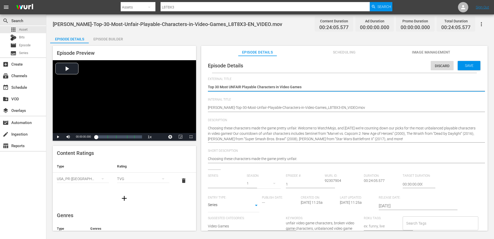
type input "No Series"
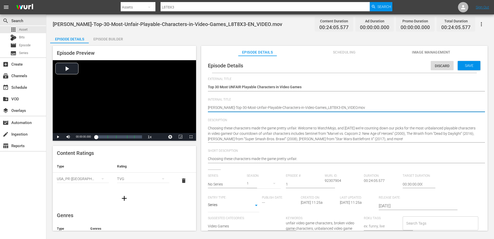
drag, startPoint x: 401, startPoint y: 107, endPoint x: 416, endPoint y: 105, distance: 15.5
type textarea "WM-VG-Top-30-Most-Unfair-Playable-Characters-in-Video-Games_L8T8X3-EN_V"
type textarea "WM-VG-Top-30-Most-Unfair-Playable-Characters-in-Video-Games_L8T8X3-EN_"
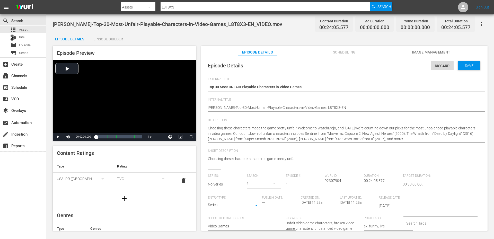
type textarea "WM-VG-Top-30-Most-Unfair-Playable-Characters-in-Video-Games_L8T8X3-EN"
type textarea "WM-VG-Top-30-Most-Unfair-Playable-Characters-in-Video-Games_L8T8X3-E"
type textarea "WM-VG-Top-30-Most-Unfair-Playable-Characters-in-Video-Games_L8T8X3-"
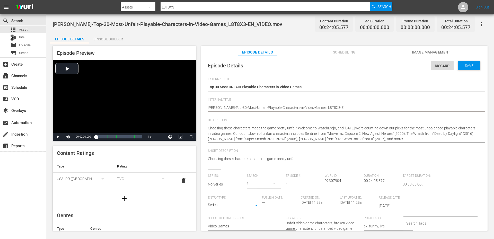
type textarea "WM-VG-Top-30-Most-Unfair-Playable-Characters-in-Video-Games_L8T8X3-"
type textarea "[PERSON_NAME]-Top-30-Most-Unfair-Playable-Characters-in-Video-Games_L8T8X3"
click at [180, 24] on span "WM-VG-Top-30-Most-Unfair-Playable-Characters-in-Video-Games_L8T8X3-EN_VIDEO.mov" at bounding box center [167, 24] width 229 height 6
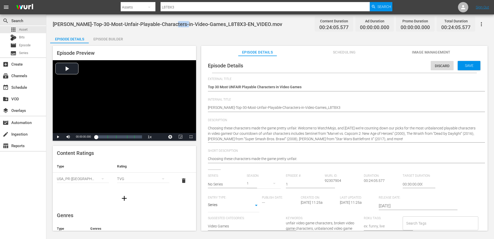
copy span "Video"
click at [415, 222] on input "Search Tags" at bounding box center [436, 223] width 63 height 9
paste input "Video"
type input "Video"
click at [419, 191] on span "video games" at bounding box center [415, 191] width 20 height 5
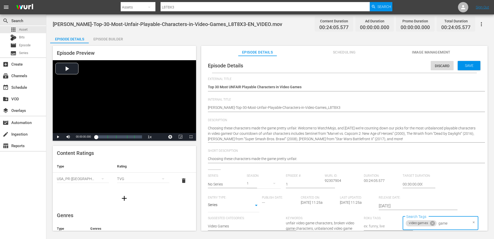
paste input "text"
type input "g"
paste input "game"
type input "g"
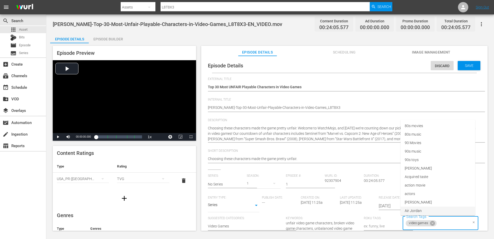
click at [439, 224] on input "Search Tags" at bounding box center [452, 223] width 31 height 9
type input "game"
click at [424, 135] on li "game" at bounding box center [438, 134] width 75 height 8
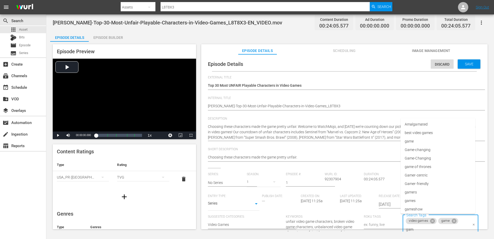
type input "game"
paste input "game"
type input "game"
click at [419, 124] on span "best video games" at bounding box center [419, 124] width 28 height 5
paste input "game"
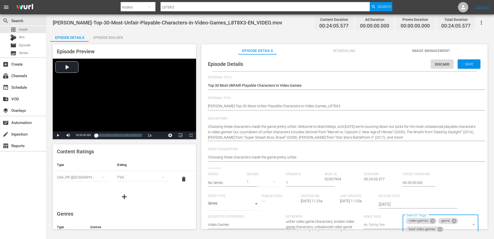
type input "game"
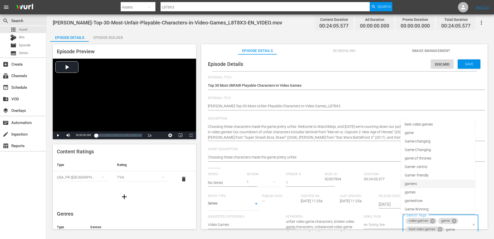
click at [414, 184] on span "gamers" at bounding box center [411, 183] width 12 height 5
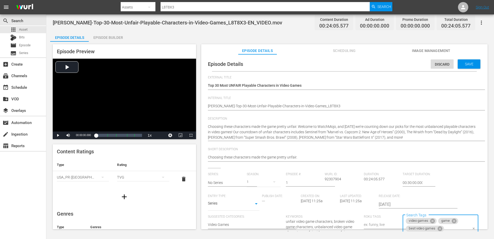
paste input "game"
type input "game"
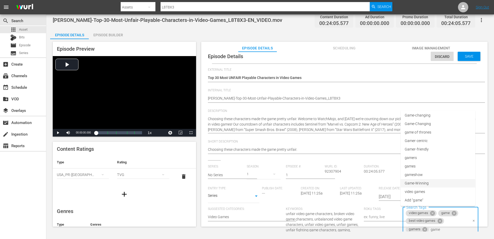
scroll to position [19, 0]
click at [415, 189] on span "video games" at bounding box center [415, 191] width 20 height 5
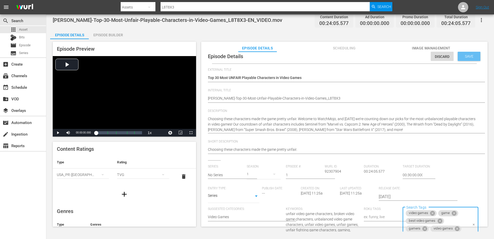
click at [465, 54] on span "Save" at bounding box center [469, 56] width 17 height 4
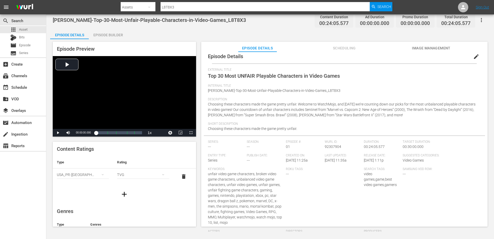
click at [422, 49] on span "Image Management" at bounding box center [431, 48] width 39 height 6
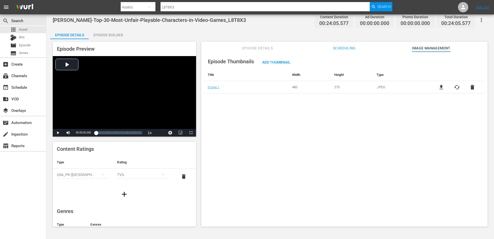
click at [439, 86] on span "file_download" at bounding box center [441, 87] width 6 height 6
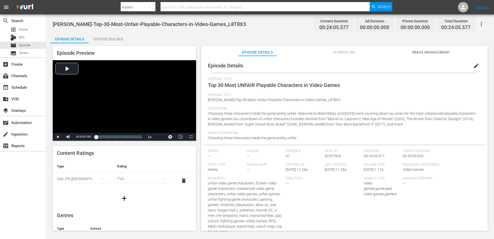
click at [433, 50] on span "Image Management" at bounding box center [431, 52] width 39 height 6
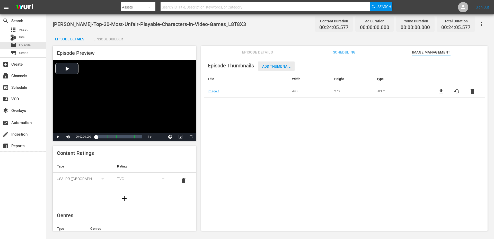
click at [270, 66] on span "Add Thumbnail" at bounding box center [276, 66] width 37 height 4
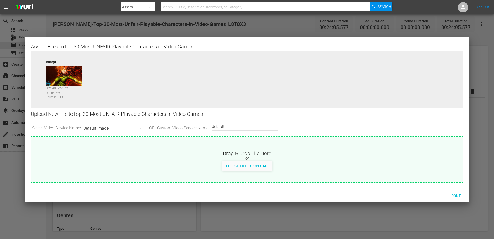
click at [270, 66] on div "Image 1 Size: 480 x 270 px Ratio: 16:9 Format: JPEG" at bounding box center [247, 83] width 432 height 64
click at [95, 128] on div "Default Image" at bounding box center [114, 128] width 63 height 14
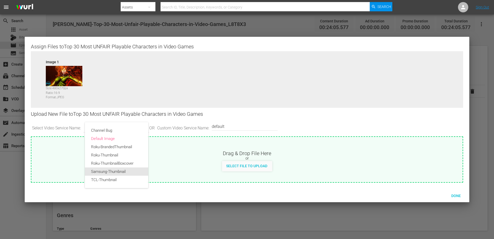
click at [100, 174] on div "Samsung-Thumbnail" at bounding box center [116, 171] width 51 height 8
type input "Samsung-Thumbnail"
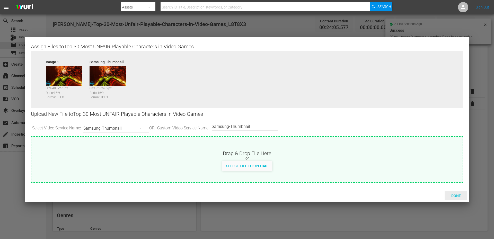
click at [452, 194] on span "Done" at bounding box center [456, 196] width 18 height 4
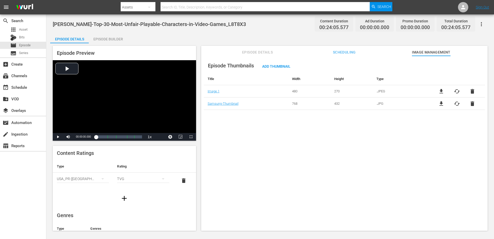
click at [104, 34] on div "Episode Builder" at bounding box center [108, 39] width 39 height 12
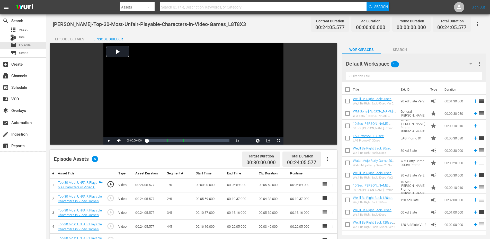
click at [370, 78] on input "text" at bounding box center [414, 76] width 136 height 8
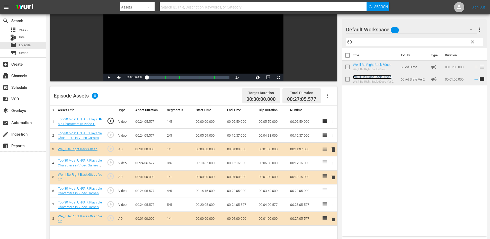
scroll to position [69, 0]
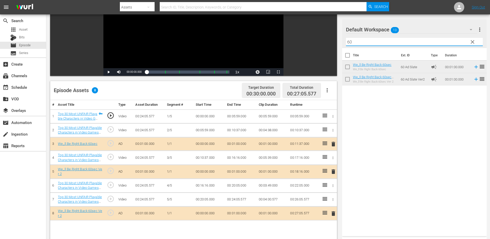
drag, startPoint x: 356, startPoint y: 40, endPoint x: 313, endPoint y: 41, distance: 43.2
click at [313, 40] on div "Video Player is loading. Play Video Play Mute Current Time 00:00:00.000 / Durat…" at bounding box center [268, 138] width 436 height 326
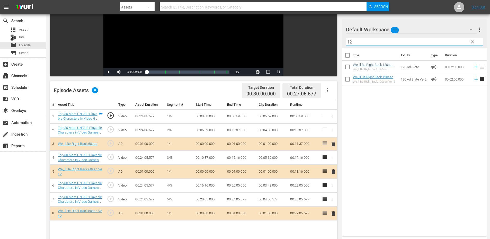
type input "12"
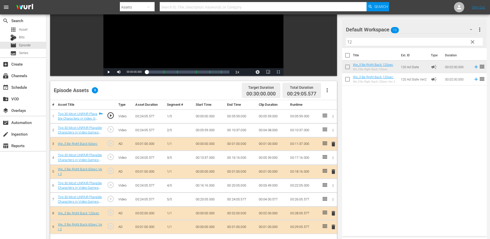
click at [334, 228] on span "delete" at bounding box center [333, 227] width 6 height 6
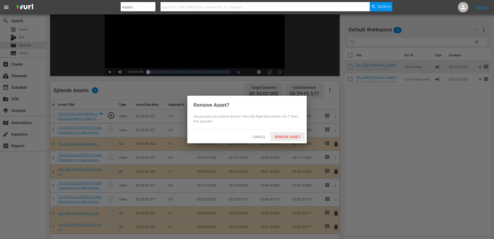
click at [293, 135] on span "Remove Asset" at bounding box center [287, 137] width 34 height 4
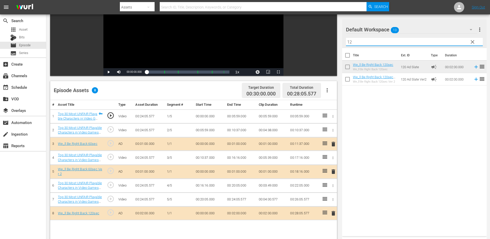
drag, startPoint x: 356, startPoint y: 42, endPoint x: 320, endPoint y: 40, distance: 36.1
click at [320, 40] on div "Video Player is loading. Play Video Play Mute Current Time 00:00:00.000 / Durat…" at bounding box center [268, 138] width 436 height 326
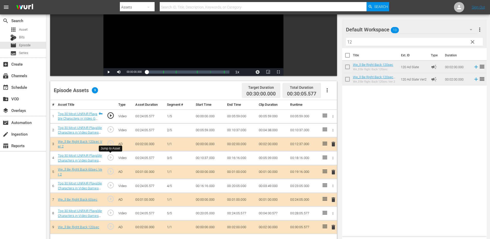
click at [111, 159] on span "play_circle_outline" at bounding box center [111, 158] width 8 height 8
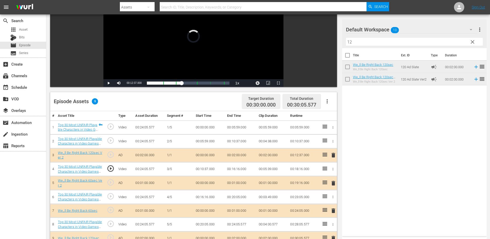
scroll to position [51, 0]
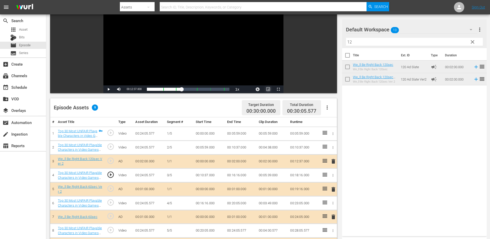
click at [268, 89] on span "Video Player" at bounding box center [268, 89] width 0 height 0
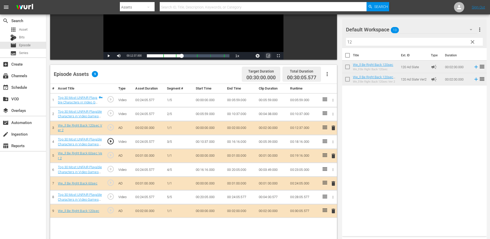
scroll to position [83, 0]
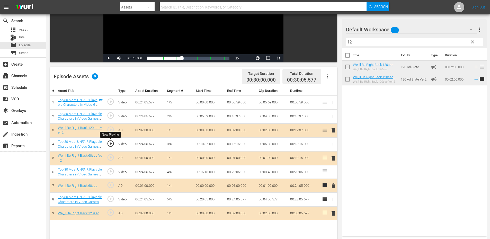
click at [110, 145] on span "play_circle_outline" at bounding box center [111, 144] width 8 height 8
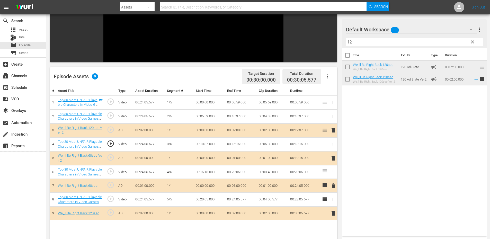
click at [213, 144] on td "00:10:37.000" at bounding box center [210, 144] width 32 height 14
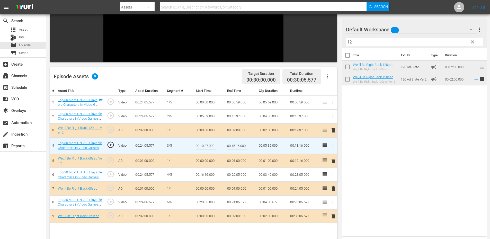
click at [213, 144] on input "00:10:37.000" at bounding box center [206, 145] width 20 height 12
type input "00:10:36.800"
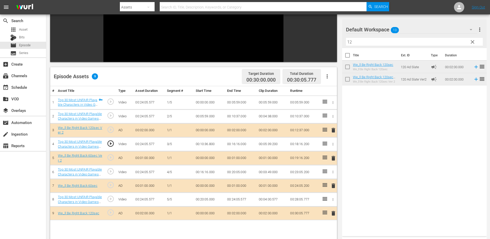
click at [199, 144] on td "00:10:36.800" at bounding box center [210, 144] width 32 height 14
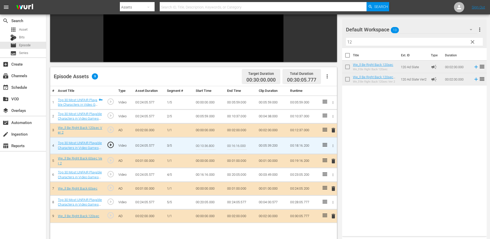
click at [199, 144] on input "00:10:36.800" at bounding box center [206, 145] width 20 height 12
click at [232, 116] on td "00:10:37.000" at bounding box center [241, 116] width 32 height 14
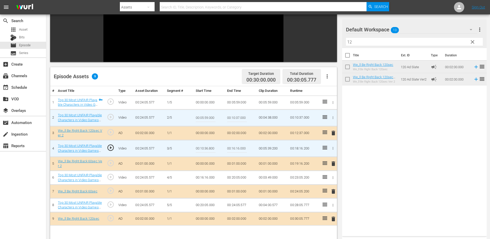
click at [232, 116] on input "00:10:37.000" at bounding box center [237, 118] width 20 height 12
paste input "6.8"
type input "00:10:36.800"
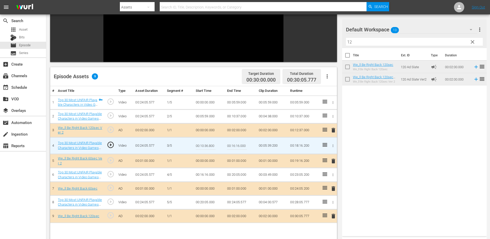
click at [207, 145] on input "00:10:36.800" at bounding box center [206, 145] width 20 height 12
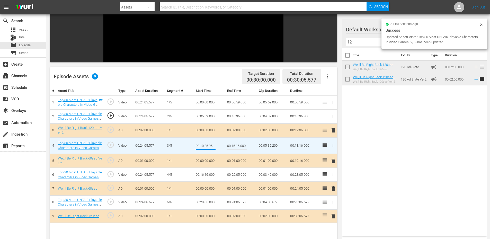
type input "00:10:36.950"
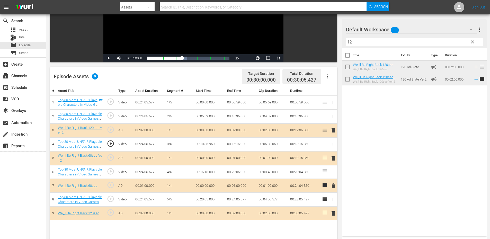
click at [109, 145] on span "play_circle_outline" at bounding box center [111, 144] width 8 height 8
click at [216, 146] on td "00:10:36.950" at bounding box center [210, 144] width 32 height 14
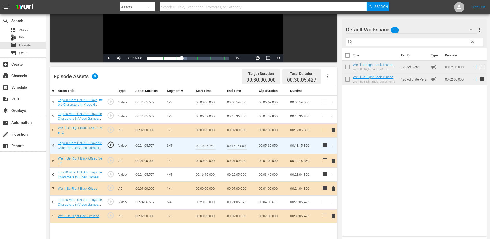
click at [216, 146] on td "00:10:36.950" at bounding box center [210, 145] width 32 height 17
click at [214, 148] on input "00:10:36.950" at bounding box center [206, 145] width 20 height 12
type input "00:10:36.999"
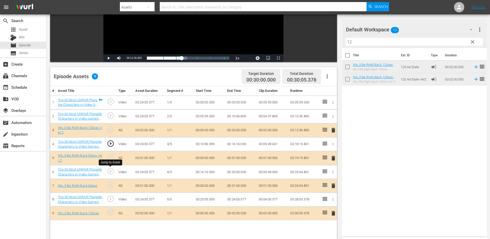
click at [109, 170] on span "play_circle_outline" at bounding box center [111, 171] width 8 height 8
click at [210, 173] on td "00:16:16.000" at bounding box center [210, 172] width 32 height 14
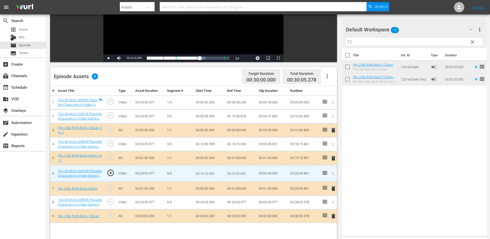
click at [210, 173] on input "00:16:16.000" at bounding box center [206, 173] width 20 height 12
click at [208, 173] on input "00:16:16.000" at bounding box center [206, 173] width 20 height 12
type input "00:16:14.000"
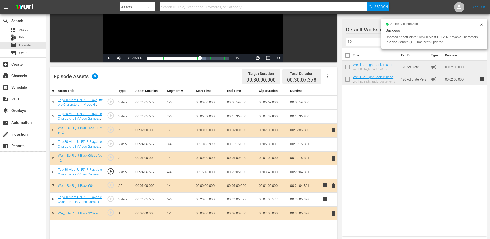
click at [213, 175] on td "00:16:16.000" at bounding box center [210, 172] width 32 height 14
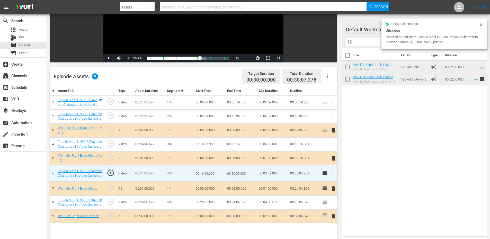
click at [213, 175] on input "00:16:16.000" at bounding box center [206, 173] width 20 height 12
click at [210, 173] on input "00:16:16.000" at bounding box center [206, 173] width 20 height 12
type input "00:16:16.800"
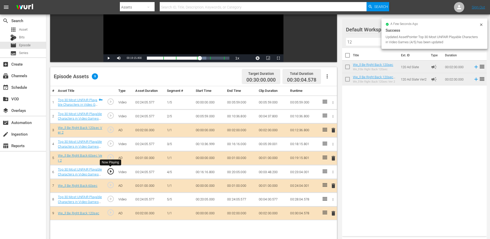
click at [111, 170] on span "play_circle_outline" at bounding box center [111, 171] width 8 height 8
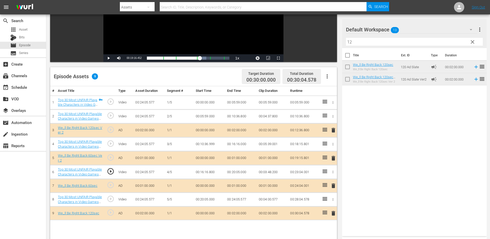
click at [205, 174] on td "00:16:16.800" at bounding box center [210, 172] width 32 height 14
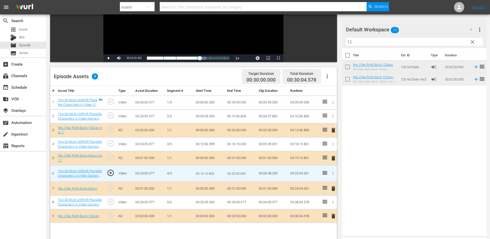
click at [205, 174] on input "00:16:16.800" at bounding box center [206, 173] width 20 height 12
click at [209, 173] on input "00:16:16.800" at bounding box center [206, 173] width 20 height 12
type input "00:16:16.200"
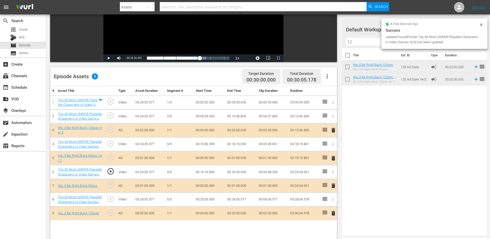
click at [109, 170] on span "play_circle_outline" at bounding box center [111, 171] width 8 height 8
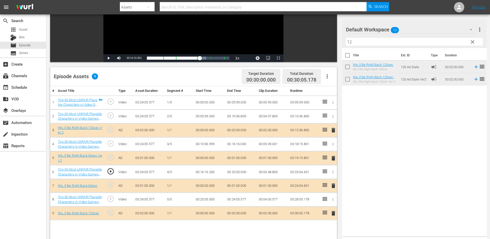
click at [208, 174] on td "00:16:16.200" at bounding box center [210, 172] width 32 height 14
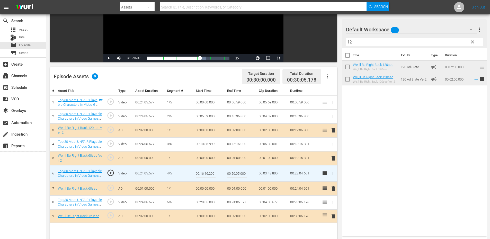
click at [208, 174] on input "00:16:16.200" at bounding box center [206, 173] width 20 height 12
type input "00:16:15.300"
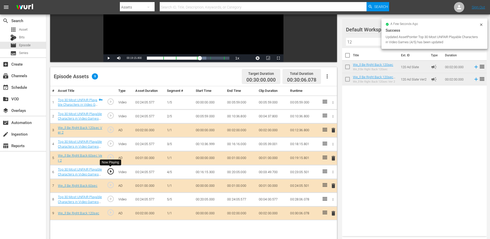
click at [111, 170] on span "play_circle_outline" at bounding box center [111, 171] width 8 height 8
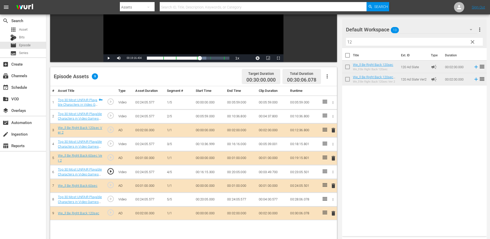
click at [205, 172] on td "00:16:15.300" at bounding box center [210, 172] width 32 height 14
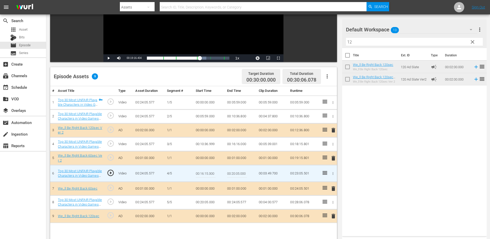
click at [205, 172] on input "00:16:15.300" at bounding box center [206, 173] width 20 height 12
click at [238, 143] on td "00:16:16.000" at bounding box center [241, 144] width 32 height 14
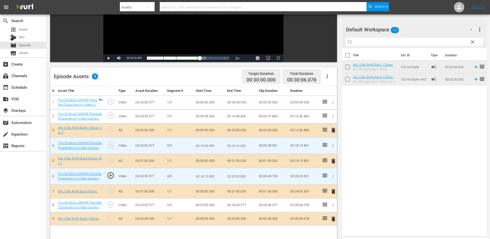
click at [238, 143] on input "00:16:16.000" at bounding box center [237, 145] width 20 height 12
paste input "5.3"
type input "00:16:15.300"
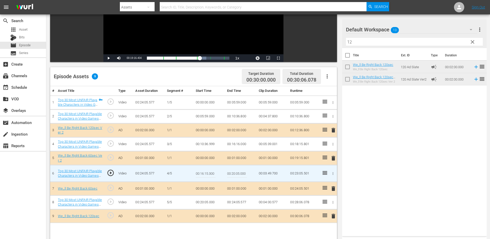
click at [205, 174] on input "00:16:15.300" at bounding box center [206, 173] width 20 height 12
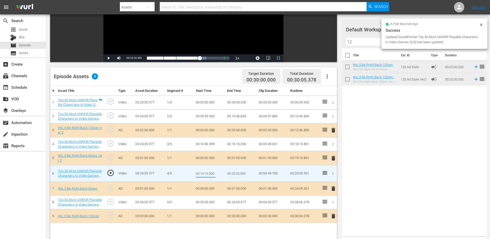
click at [205, 174] on input "00:16:15.300" at bounding box center [206, 173] width 20 height 12
type input "00:16:15.399"
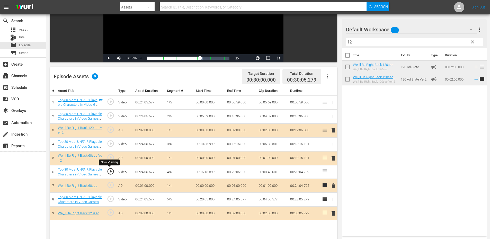
click at [109, 173] on span "play_circle_outline" at bounding box center [111, 171] width 8 height 8
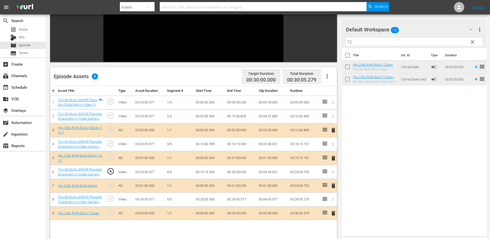
click at [110, 200] on span "play_circle_outline" at bounding box center [111, 199] width 8 height 8
click at [205, 201] on td "00:20:05.000" at bounding box center [210, 200] width 32 height 14
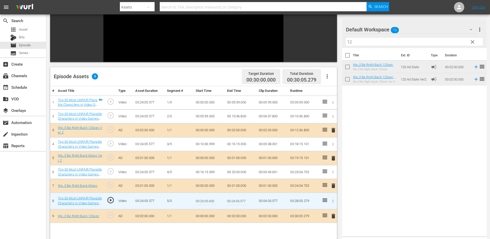
click at [205, 201] on input "00:20:05.000" at bounding box center [206, 201] width 20 height 12
type input "00:20:04.200"
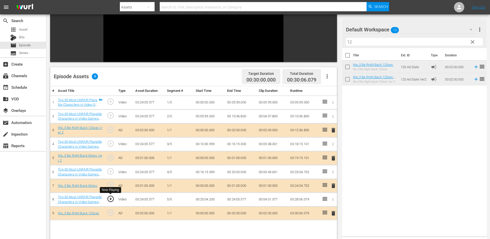
click at [111, 199] on span "play_circle_outline" at bounding box center [111, 199] width 8 height 8
click at [211, 202] on td "00:20:04.200" at bounding box center [210, 200] width 32 height 14
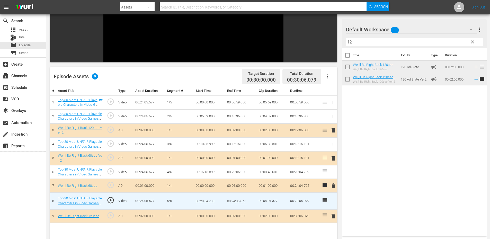
click at [211, 202] on input "00:20:04.200" at bounding box center [206, 201] width 20 height 12
type input "00:20:04.299"
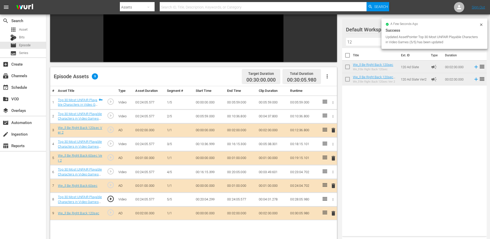
click at [207, 199] on td "00:20:04.299" at bounding box center [210, 200] width 32 height 14
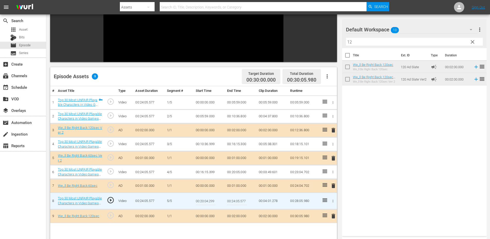
click at [207, 199] on input "00:20:04.299" at bounding box center [206, 201] width 20 height 12
type input "00:20:04.333"
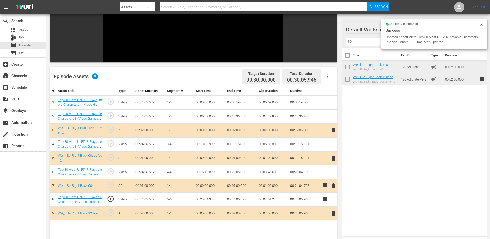
click at [213, 200] on td "00:20:04.333" at bounding box center [210, 200] width 32 height 14
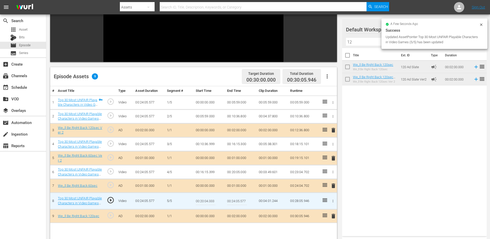
click at [213, 200] on input "00:20:04.333" at bounding box center [206, 201] width 20 height 12
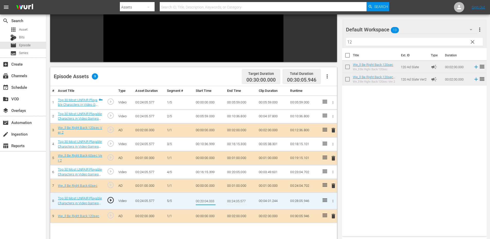
click at [237, 185] on td "00:01:00.000" at bounding box center [241, 186] width 32 height 14
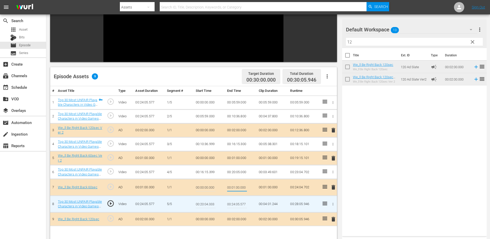
type input "00:20:04.333"
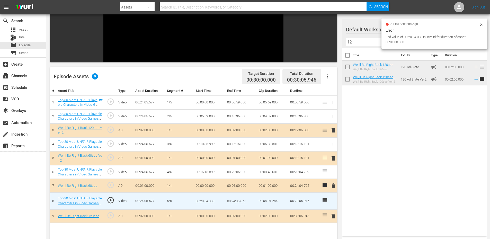
click at [207, 201] on input "00:20:04.333" at bounding box center [206, 201] width 20 height 12
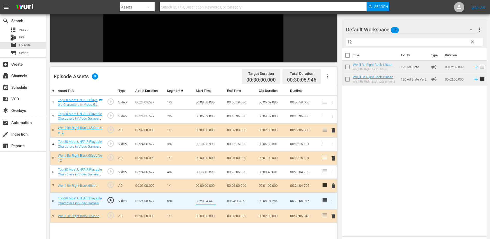
type input "00:20:04.444"
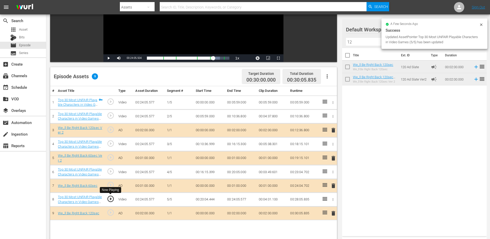
click at [109, 199] on span "play_circle_outline" at bounding box center [111, 199] width 8 height 8
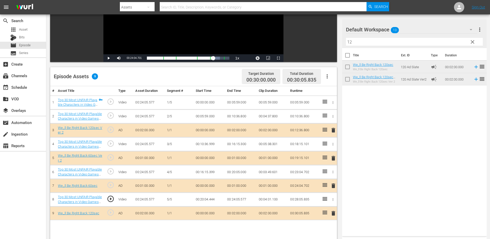
click at [205, 201] on td "00:20:04.444" at bounding box center [210, 200] width 32 height 14
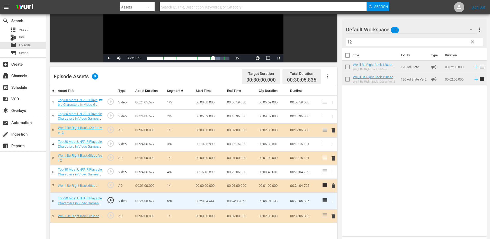
click at [205, 201] on input "00:20:04.444" at bounding box center [206, 201] width 20 height 12
type input "00:20:04.555"
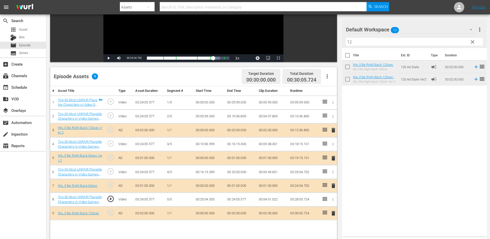
click at [205, 196] on td "00:20:04.555" at bounding box center [210, 200] width 32 height 14
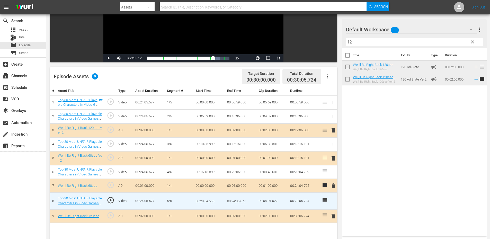
click at [205, 196] on input "00:20:04.555" at bounding box center [206, 201] width 20 height 12
type input "00:20:04.666"
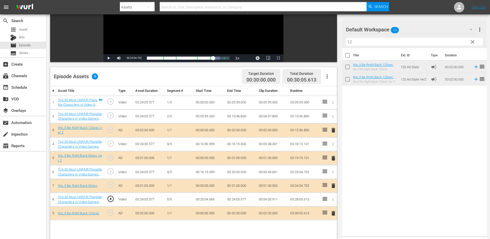
click at [205, 200] on td "00:20:04.666" at bounding box center [210, 200] width 32 height 14
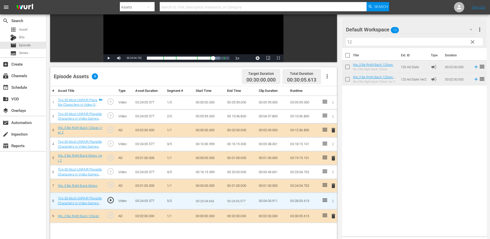
click at [205, 200] on input "00:20:04.666" at bounding box center [206, 201] width 20 height 12
type input "00:20:04.888"
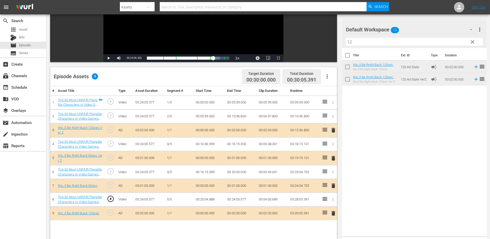
click at [110, 172] on span "play_circle_outline" at bounding box center [111, 171] width 8 height 8
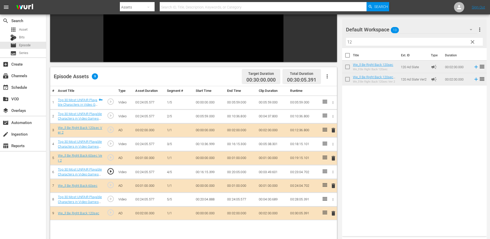
click at [106, 144] on td "play_circle_outline" at bounding box center [111, 144] width 12 height 14
click at [109, 144] on span "play_circle_outline" at bounding box center [111, 144] width 8 height 8
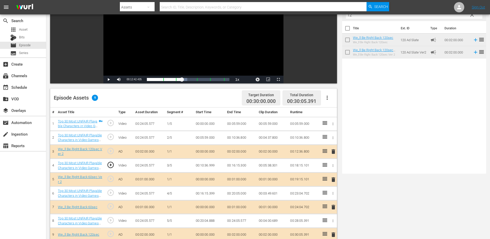
scroll to position [0, 0]
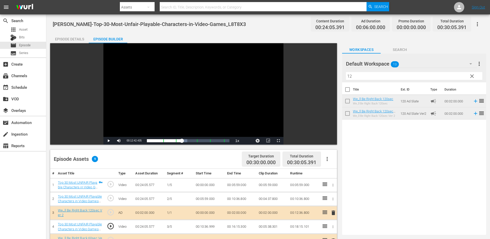
click at [61, 39] on div "Episode Details" at bounding box center [69, 39] width 39 height 12
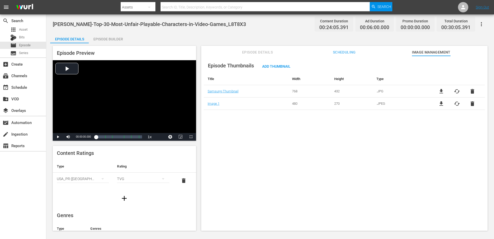
click at [105, 39] on div "Episode Builder" at bounding box center [108, 39] width 39 height 12
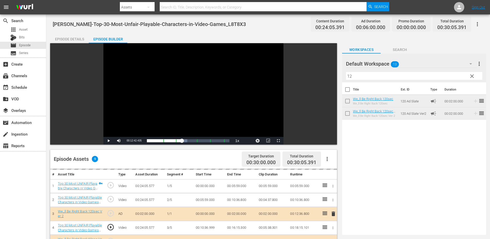
click at [61, 39] on div "Episode Details" at bounding box center [69, 39] width 39 height 12
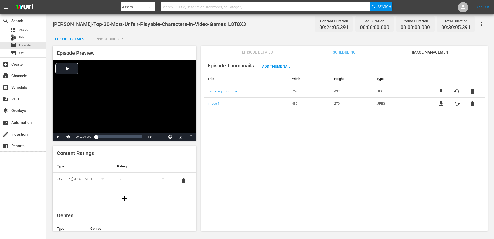
click at [249, 50] on span "Episode Details" at bounding box center [257, 52] width 39 height 6
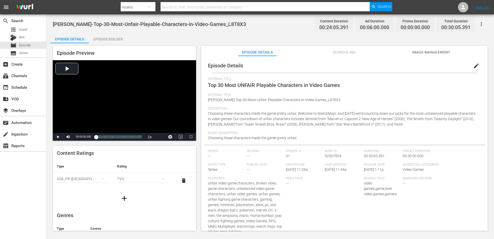
click at [482, 22] on icon "button" at bounding box center [481, 24] width 6 height 6
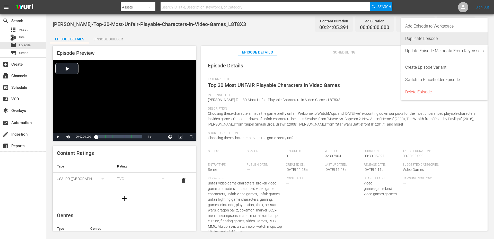
click at [422, 39] on div "Duplicate Episode" at bounding box center [444, 38] width 78 height 12
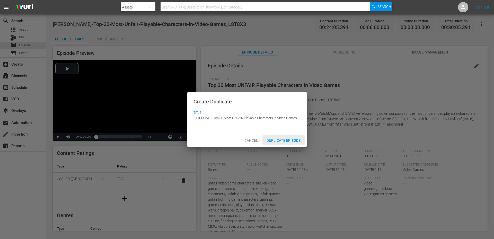
click at [280, 139] on span "Duplicate Episode" at bounding box center [283, 140] width 42 height 4
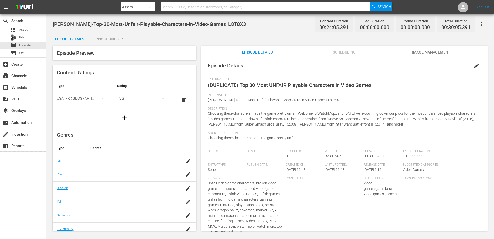
click at [474, 65] on span "edit" at bounding box center [476, 66] width 6 height 6
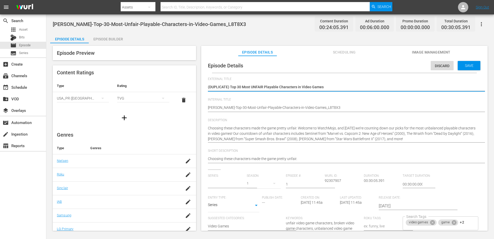
click at [223, 88] on textarea "(DUPLICATE) Top 30 Most UNFAIR Playable Characters in Video Games" at bounding box center [343, 87] width 270 height 6
type input "No Series"
type textarea "() Top 30 Most UNFAIR Playable Characters in Video Games"
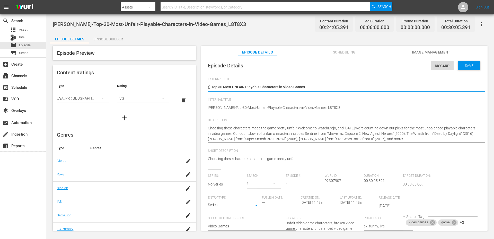
type textarea "( Top 30 Most UNFAIR Playable Characters in Video Games"
type textarea "(Top 30 Most UNFAIR Playable Characters in Video Games"
type textarea "Top 30 Most UNFAIR Playable Characters in Video Games"
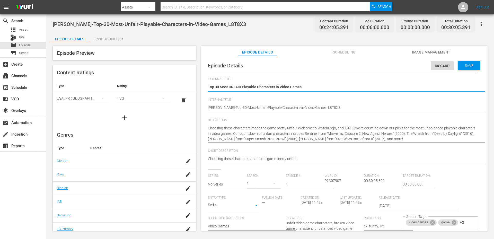
type textarea "Top 30 Most UNFAIR Playable Characters in Video Games"
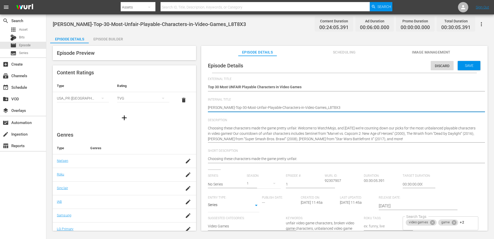
type textarea "([PERSON_NAME]-Top-30-Most-Unfair-Playable-Characters-in-Video-Games_L8T8X3"
type textarea "(MWM-VG-Top-30-Most-Unfair-Playable-Characters-in-Video-Games_L8T8X3"
type textarea "(MPWM-VG-Top-30-Most-Unfair-Playable-Characters-in-Video-Games_L8T8X3"
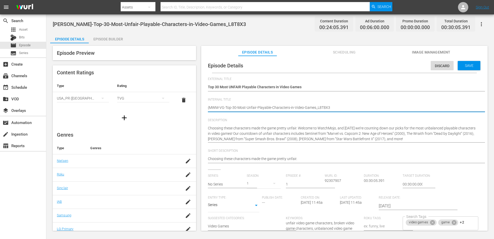
type textarea "(MPWM-VG-Top-30-Most-Unfair-Playable-Characters-in-Video-Games_L8T8X3"
type textarea "(MP)[PERSON_NAME]-Top-30-Most-Unfair-Playable-Characters-in-Video-Games_L8T8X3"
type textarea "(MP) [PERSON_NAME]-Top-30-Most-Unfair-Playable-Characters-in-Video-Games_L8T8X3"
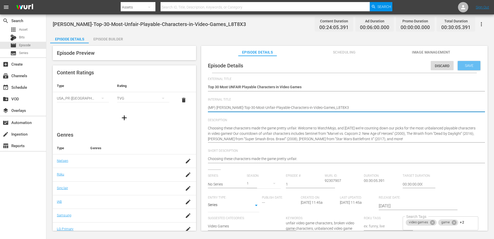
click at [463, 68] on div "Save" at bounding box center [469, 65] width 23 height 9
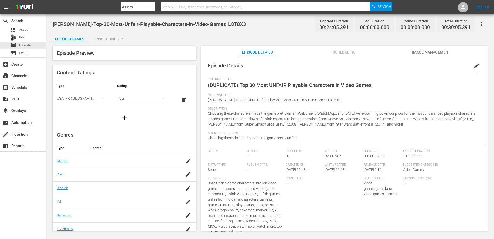
click at [95, 38] on div "Episode Builder" at bounding box center [108, 39] width 39 height 12
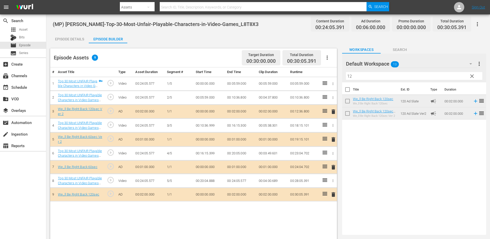
click at [59, 41] on div "Episode Details" at bounding box center [69, 39] width 39 height 12
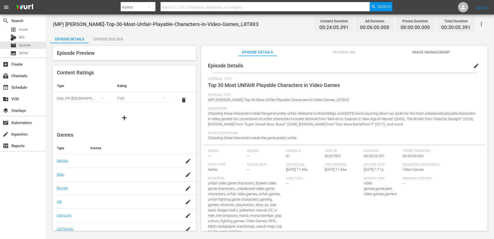
click at [307, 137] on div "Short Description Choosing these characters made the game pretty unfair." at bounding box center [344, 138] width 273 height 14
click at [481, 22] on icon "button" at bounding box center [481, 24] width 6 height 6
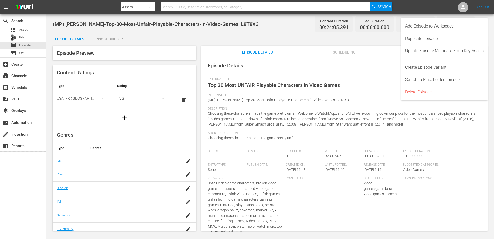
click at [270, 31] on div "(MP) [PERSON_NAME]-Top-30-Most-Unfair-Playable-Characters-in-Video-Games_L8T8X3…" at bounding box center [270, 122] width 448 height 217
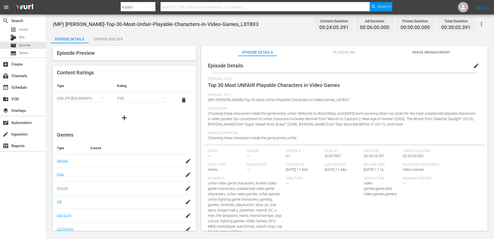
click at [100, 39] on div "Episode Builder" at bounding box center [108, 39] width 39 height 12
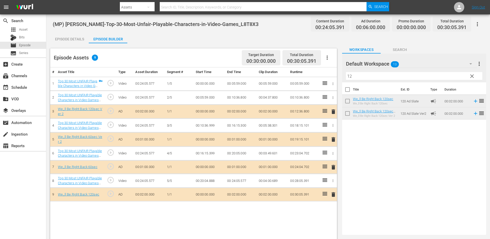
click at [472, 77] on span "clear" at bounding box center [472, 76] width 6 height 6
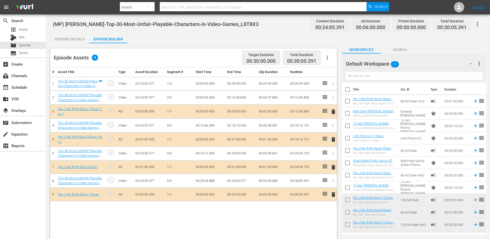
click at [412, 61] on div "Default Workspace 13" at bounding box center [411, 64] width 131 height 14
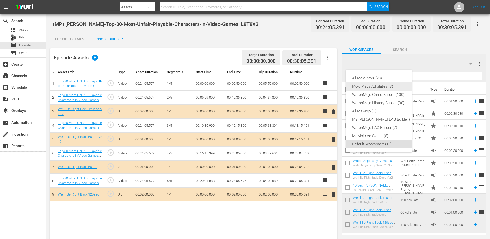
click at [381, 88] on div "Mojo Plays Ad Slates (8)" at bounding box center [384, 86] width 64 height 8
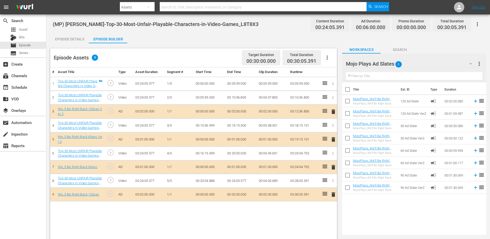
click at [363, 76] on input "text" at bounding box center [414, 76] width 136 height 8
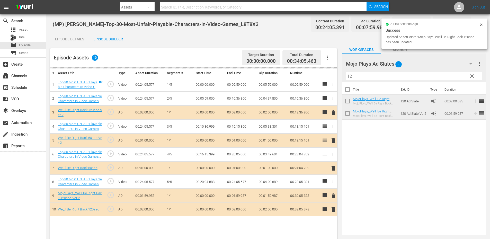
drag, startPoint x: 334, startPoint y: 79, endPoint x: 293, endPoint y: 81, distance: 41.2
click at [296, 81] on div "Episode Assets 10 Target Duration 00:30:00.000 Total Duration 00:34:05.463 # As…" at bounding box center [268, 155] width 436 height 225
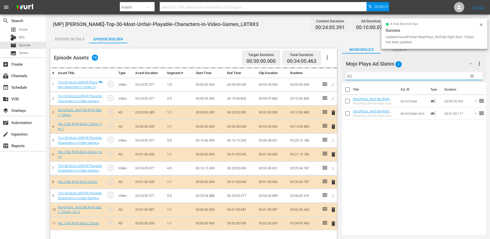
type input "60"
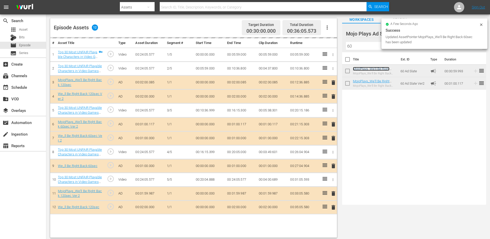
scroll to position [33, 0]
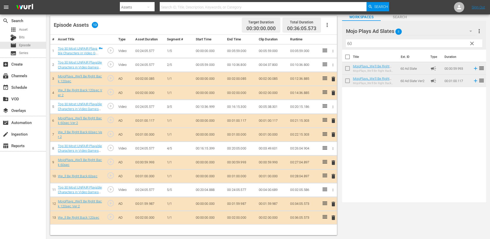
click at [334, 92] on span "delete" at bounding box center [333, 93] width 6 height 6
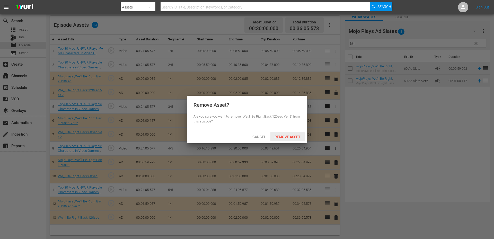
click at [288, 136] on span "Remove Asset" at bounding box center [287, 137] width 34 height 4
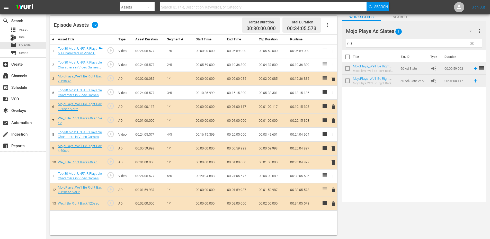
click at [334, 121] on span "delete" at bounding box center [333, 121] width 6 height 6
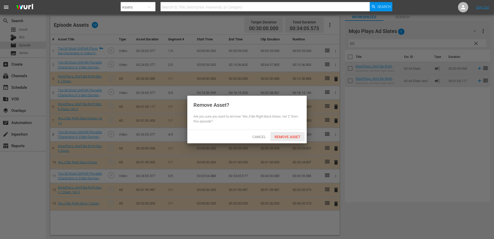
click at [283, 135] on span "Remove Asset" at bounding box center [287, 137] width 34 height 4
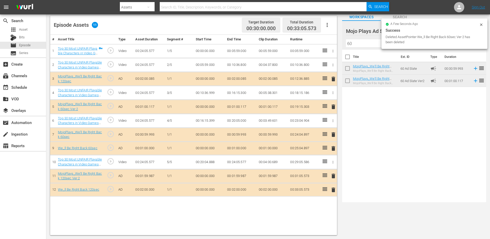
click at [332, 150] on span "delete" at bounding box center [333, 148] width 6 height 6
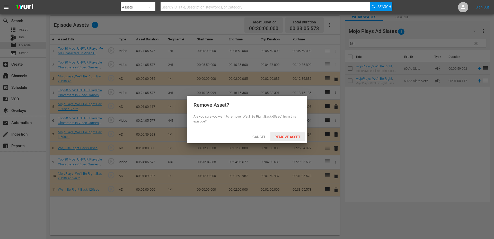
click at [289, 136] on span "Remove Asset" at bounding box center [287, 137] width 34 height 4
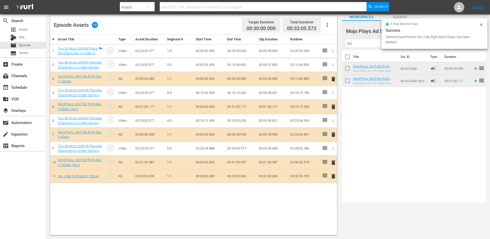
click at [333, 177] on span "delete" at bounding box center [333, 176] width 6 height 6
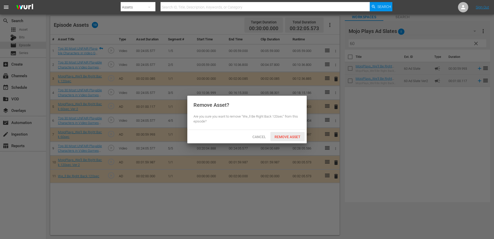
click at [283, 137] on span "Remove Asset" at bounding box center [287, 137] width 34 height 4
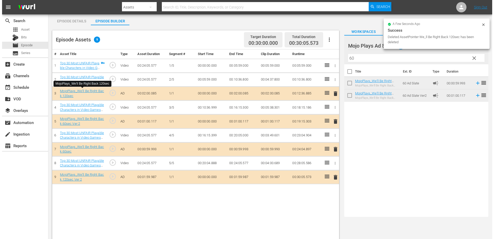
scroll to position [0, 0]
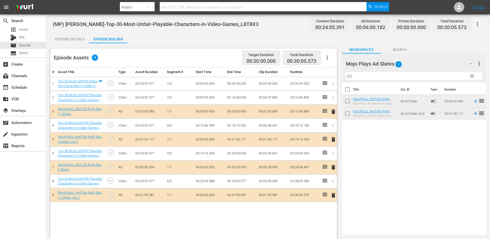
click at [77, 37] on div "Episode Details" at bounding box center [69, 39] width 39 height 12
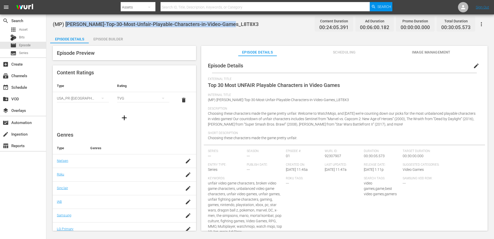
drag, startPoint x: 205, startPoint y: 25, endPoint x: 66, endPoint y: 20, distance: 139.0
click at [66, 20] on div "(MP) [PERSON_NAME]-Top-30-Most-Unfair-Playable-Characters-in-Video-Games_L8T8X3…" at bounding box center [270, 24] width 435 height 12
copy span "[PERSON_NAME]-Top-30-Most-Unfair-Playable-Characters-in-Video-Games_L8T8X3"
click at [26, 28] on span "Asset" at bounding box center [23, 29] width 8 height 5
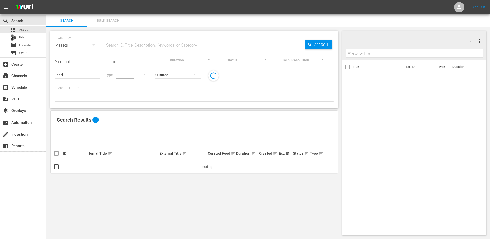
click at [140, 44] on input "text" at bounding box center [205, 45] width 200 height 12
paste input "[PERSON_NAME]-Top-10-Worst-Games-of-2024-So-Far_N4S4S4"
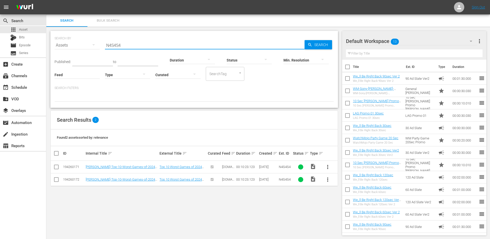
type input "N4S4S4"
click at [56, 181] on input "checkbox" at bounding box center [56, 180] width 6 height 6
checkbox input "true"
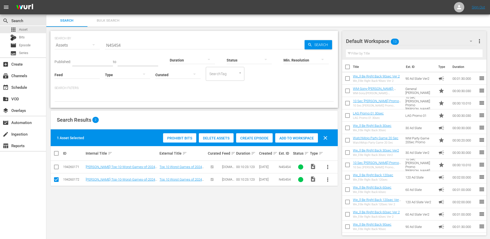
click at [223, 137] on span "Delete Assets" at bounding box center [216, 138] width 35 height 4
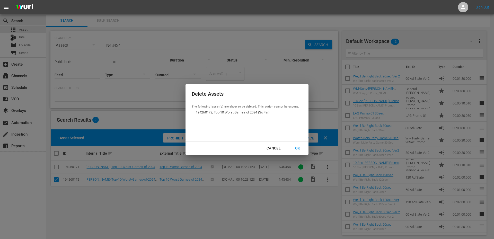
click at [297, 147] on div "OK" at bounding box center [297, 148] width 13 height 6
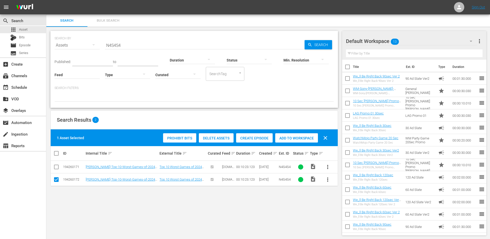
drag, startPoint x: 52, startPoint y: 41, endPoint x: 46, endPoint y: 43, distance: 6.2
click at [46, 43] on div "SEARCH BY Search By Assets Search ID, Title, Description, Keywords, or Category…" at bounding box center [194, 133] width 296 height 213
paste input "X9X0K9"
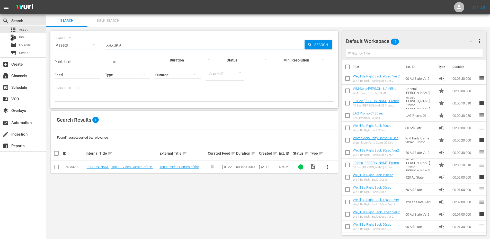
click at [163, 193] on div "SEARCH BY Search By Assets Search ID, Title, Description, Keywords, or Category…" at bounding box center [194, 133] width 296 height 213
drag, startPoint x: 139, startPoint y: 44, endPoint x: 60, endPoint y: 37, distance: 78.8
click at [60, 37] on div "SEARCH BY Search By Assets Search ID, Title, Description, Keywords, or Category…" at bounding box center [194, 42] width 279 height 19
paste input "[PERSON_NAME]-Top-20-Stupidest-Decisions-by-Video-Game-Heroes_N6G4F7"
click at [237, 186] on div "SEARCH BY Search By Assets Search ID, Title, Description, Keywords, or Category…" at bounding box center [194, 133] width 296 height 213
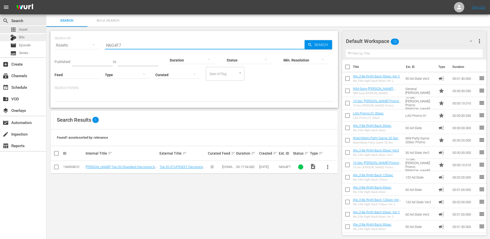
drag, startPoint x: 94, startPoint y: 40, endPoint x: 41, endPoint y: 40, distance: 53.2
click at [46, 0] on div "search Search apps Asset Bits movie Episode subtitles Series add_box Create sub…" at bounding box center [268, 0] width 444 height 0
paste input "WM-Pop-10-Brutal-Revenge-Kills-in-History_E4F9W4"
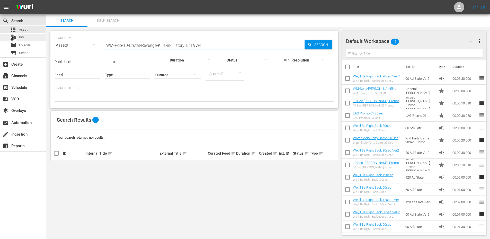
type input "WM-Pop-10-Brutal-Revenge-Kills-in-History_"
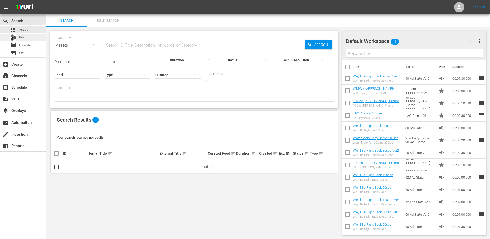
paste input "E4F9W4"
type input "E4F9W4"
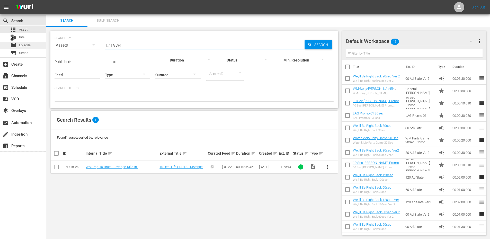
click at [28, 45] on span "Episode" at bounding box center [25, 45] width 12 height 5
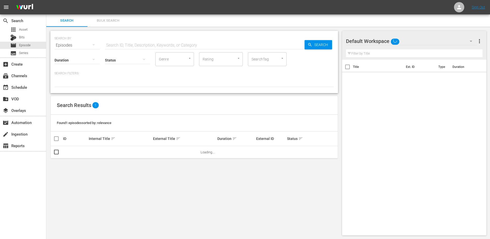
click at [118, 45] on input "text" at bounding box center [205, 45] width 200 height 12
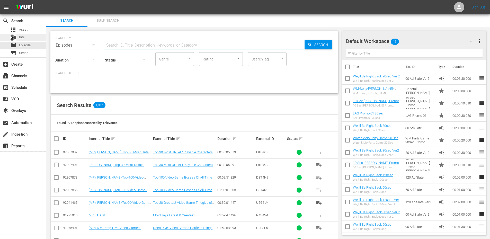
click at [26, 38] on div "Bits" at bounding box center [23, 37] width 46 height 7
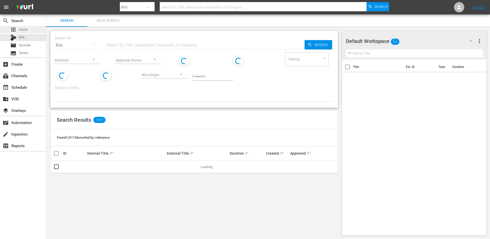
click at [28, 26] on div "apps Asset" at bounding box center [23, 29] width 46 height 7
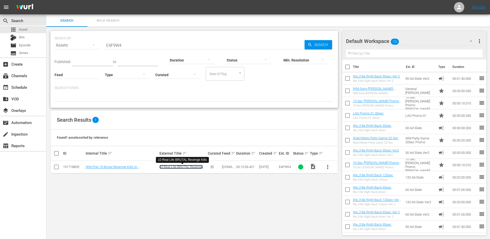
click at [183, 166] on link "10 Real Life BRUTAL Revenge Kills" at bounding box center [180, 169] width 43 height 8
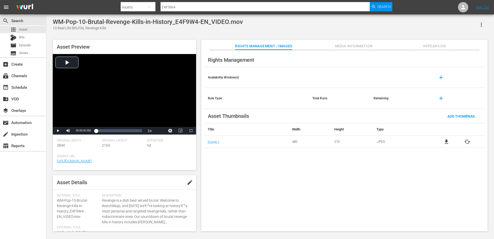
click at [426, 47] on span "Appears On" at bounding box center [434, 46] width 39 height 6
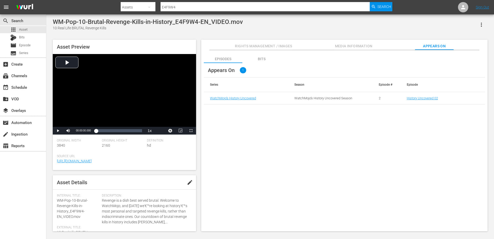
click at [338, 141] on div "Episodes Bits Appears On 1 Series Season Episode # Episode WatchMojo’s History …" at bounding box center [344, 140] width 286 height 181
click at [263, 136] on div "Episodes Bits Appears On 1 Series Season Episode # Episode WatchMojo’s History …" at bounding box center [344, 140] width 286 height 181
